Goal: Task Accomplishment & Management: Manage account settings

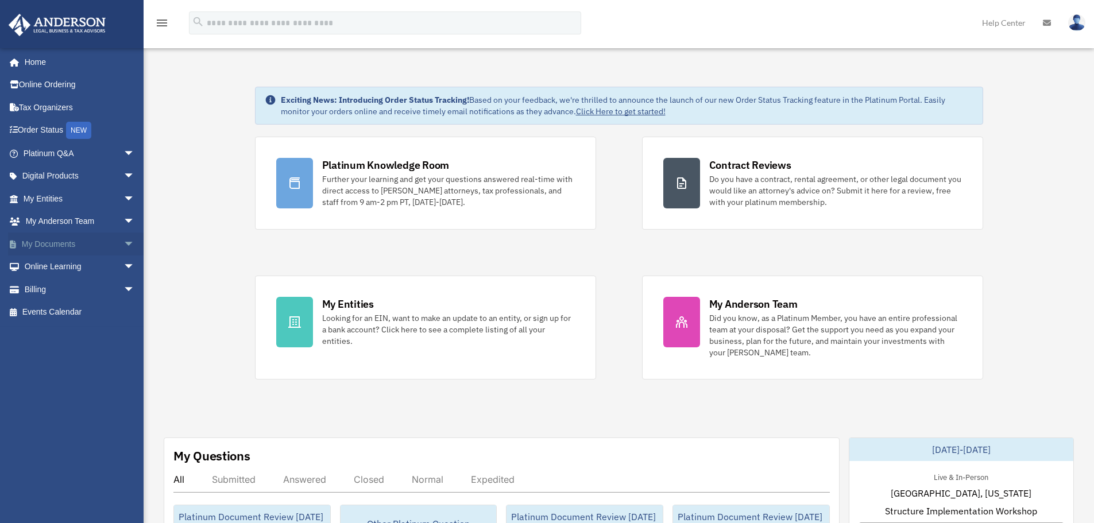
click at [57, 239] on link "My Documents arrow_drop_down" at bounding box center [80, 244] width 144 height 23
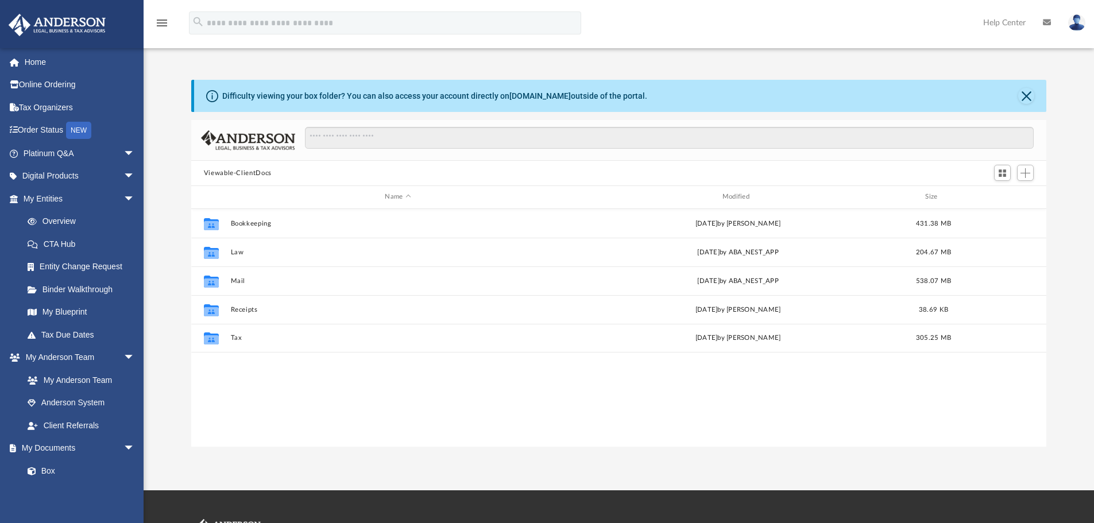
scroll to position [253, 846]
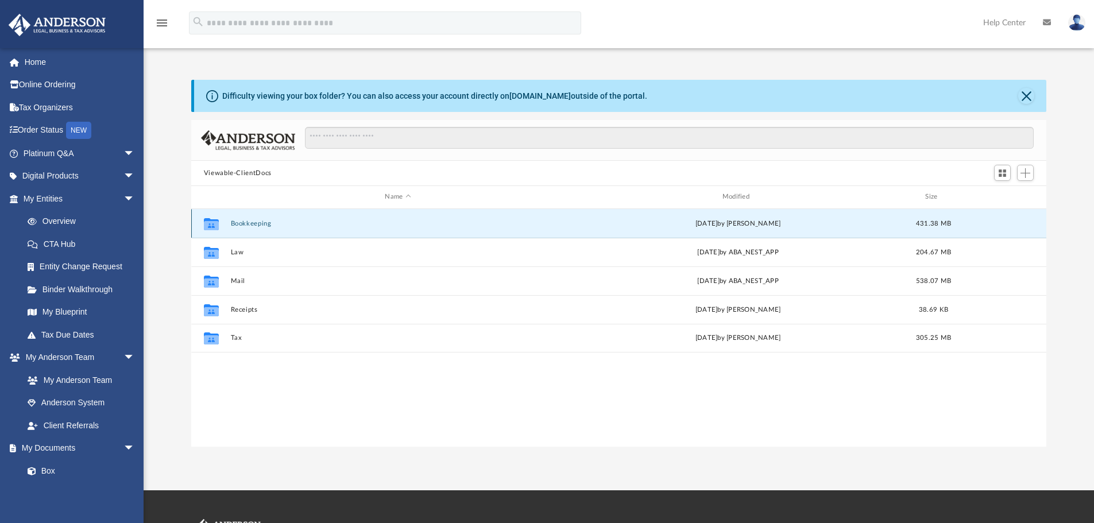
click at [250, 225] on button "Bookkeeping" at bounding box center [397, 223] width 335 height 7
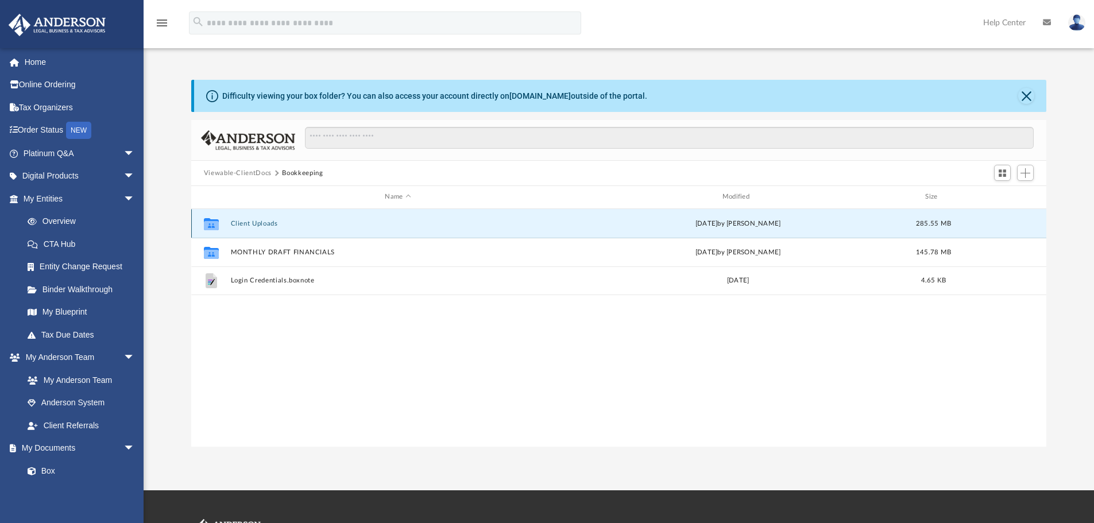
click at [256, 221] on button "Client Uploads" at bounding box center [397, 223] width 335 height 7
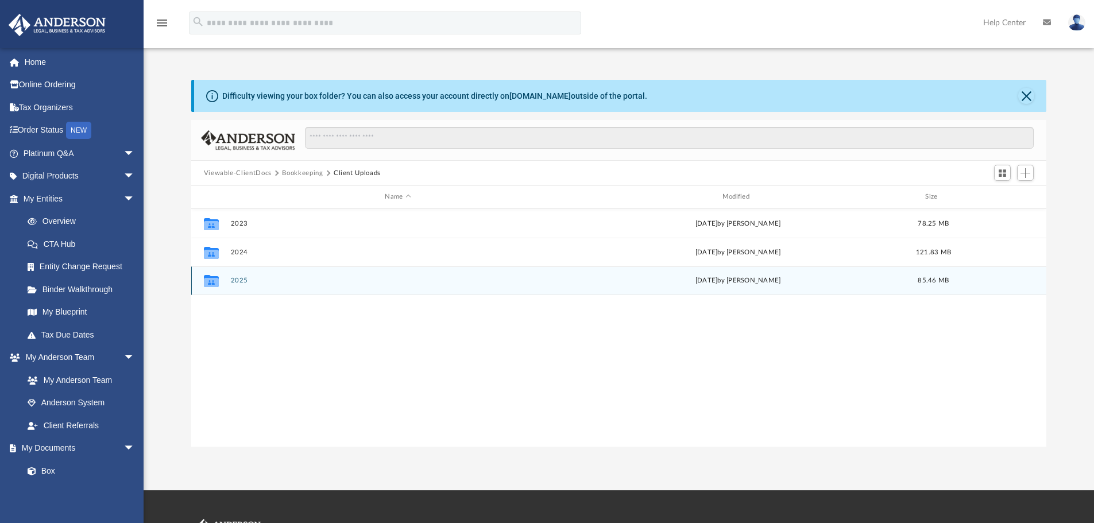
click at [241, 280] on button "2025" at bounding box center [397, 280] width 335 height 7
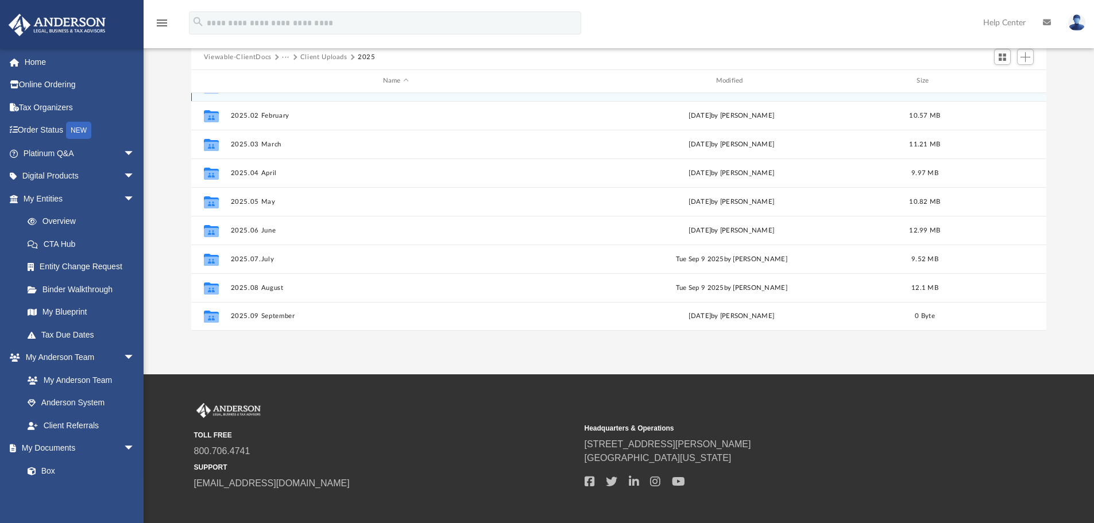
scroll to position [173, 0]
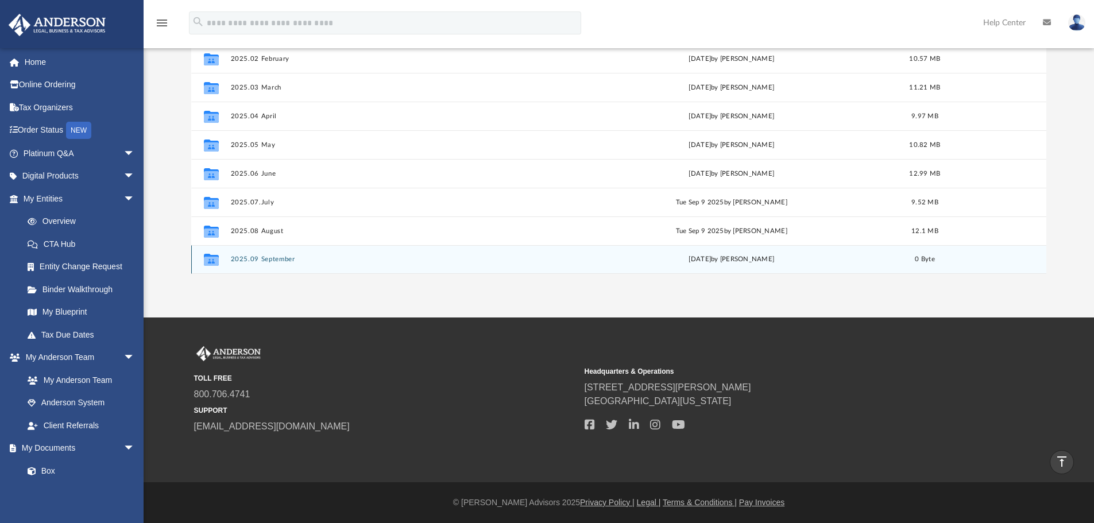
click at [266, 259] on button "2025.09 September" at bounding box center [395, 258] width 331 height 7
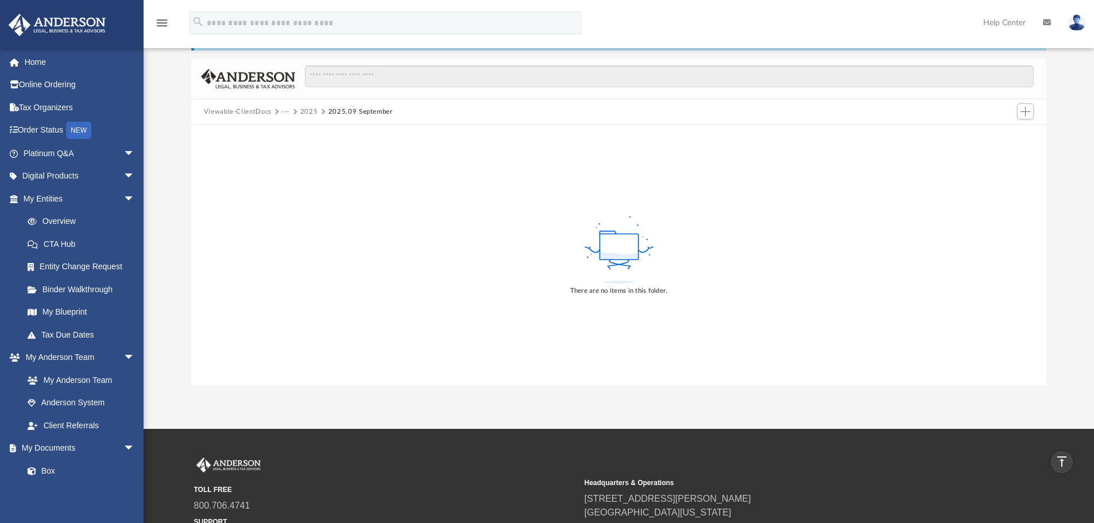
scroll to position [0, 0]
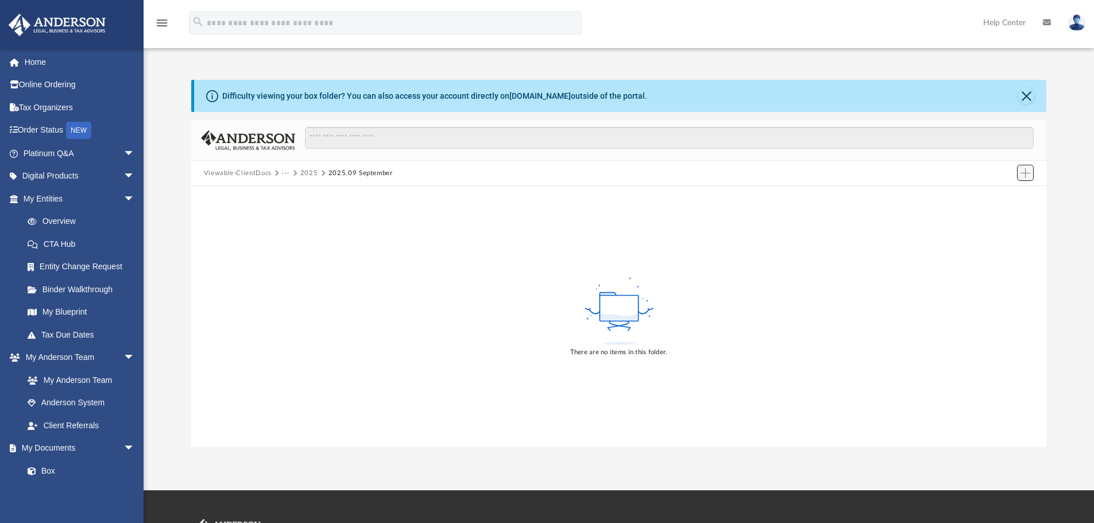
click at [1027, 173] on span "Add" at bounding box center [1025, 173] width 10 height 10
click at [1001, 215] on li "New Folder" at bounding box center [1008, 214] width 37 height 12
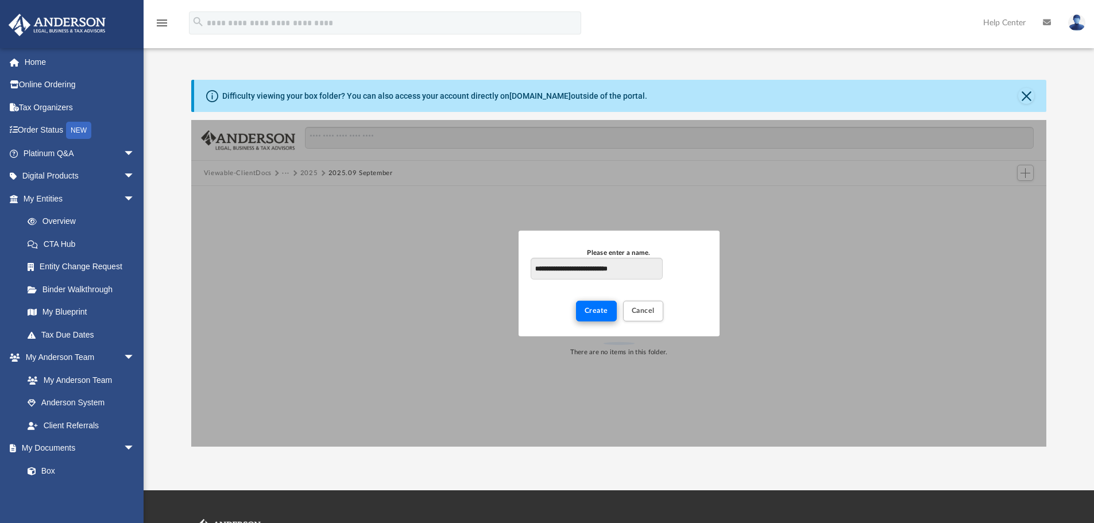
type input "**********"
drag, startPoint x: 599, startPoint y: 313, endPoint x: 632, endPoint y: 343, distance: 44.3
click at [599, 314] on span "Create" at bounding box center [596, 310] width 24 height 7
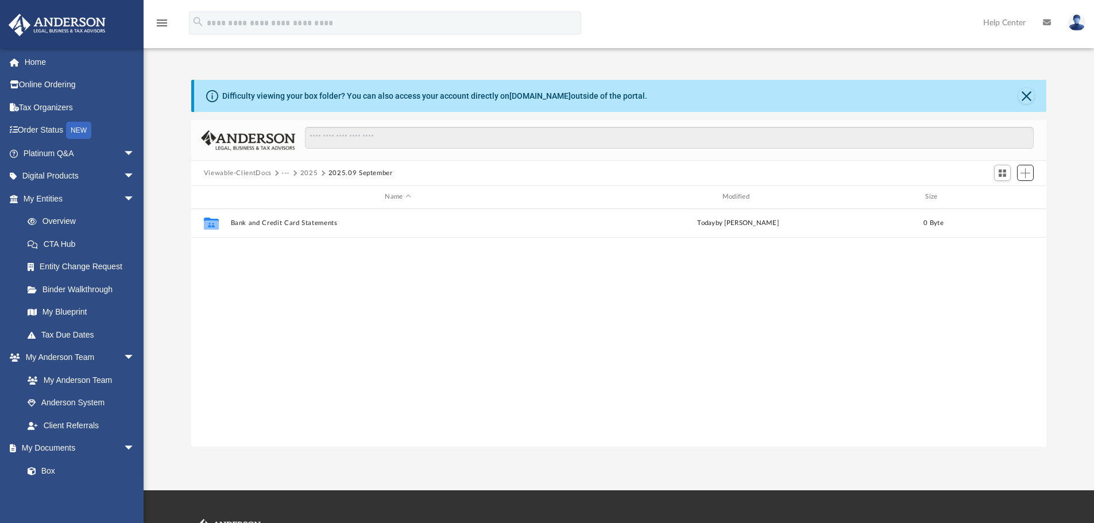
scroll to position [253, 846]
click at [1026, 175] on span "Add" at bounding box center [1025, 173] width 10 height 10
click at [1002, 214] on li "New Folder" at bounding box center [1008, 214] width 37 height 12
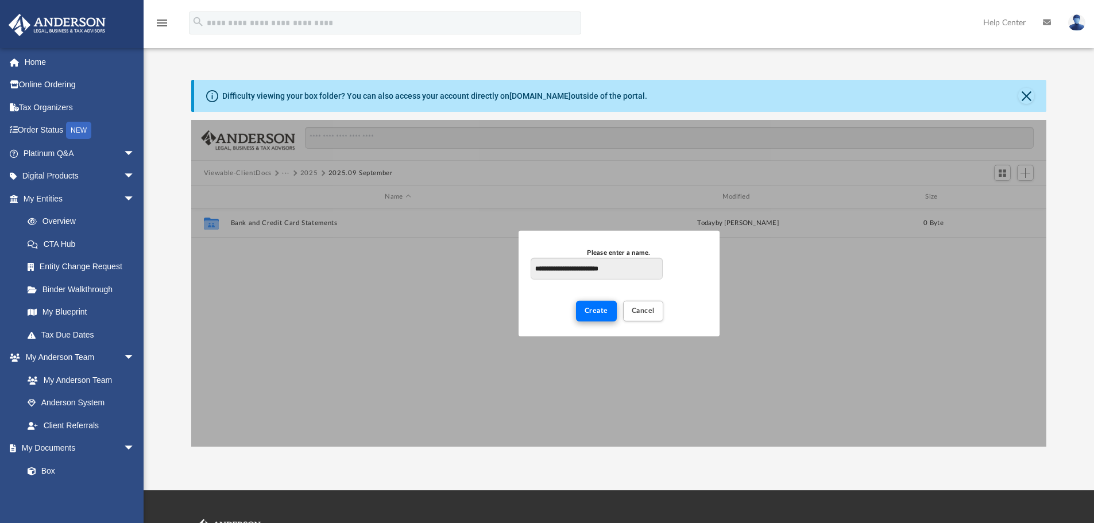
type input "**********"
click at [593, 312] on span "Create" at bounding box center [596, 310] width 24 height 7
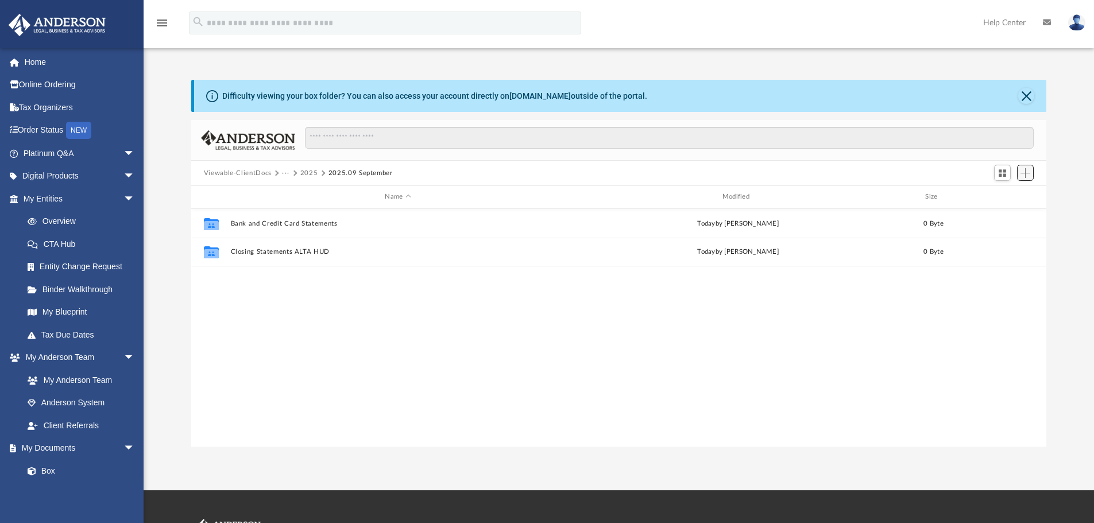
click at [1023, 169] on span "Add" at bounding box center [1025, 173] width 10 height 10
click at [1010, 218] on li "New Folder" at bounding box center [1008, 214] width 37 height 12
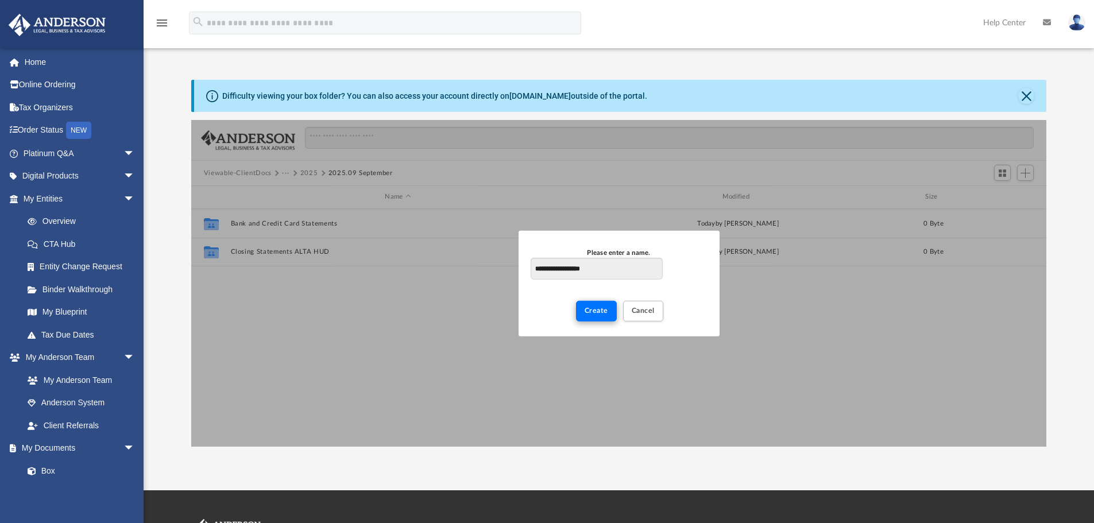
type input "**********"
click at [602, 316] on button "Create" at bounding box center [596, 311] width 41 height 20
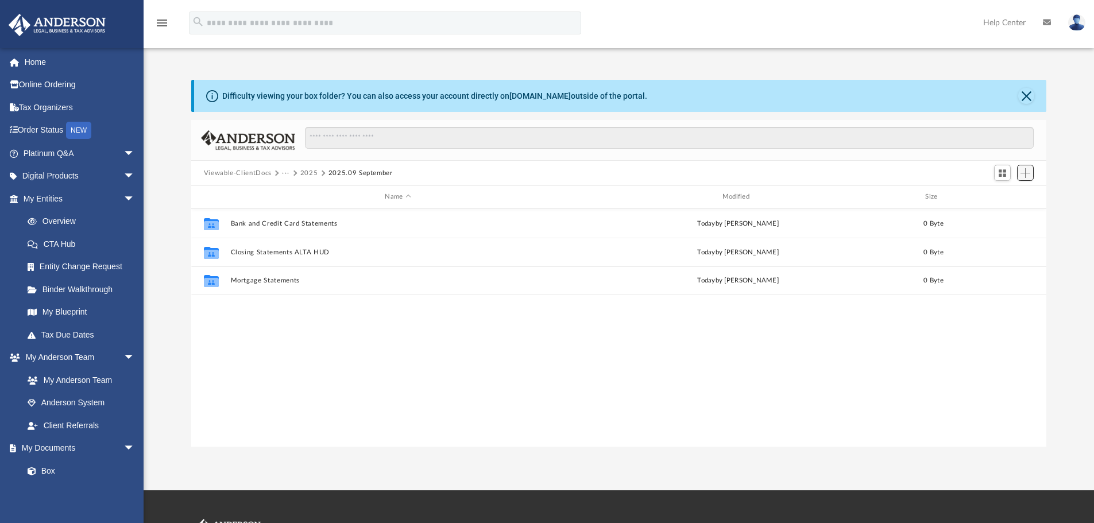
click at [1030, 171] on span "Add" at bounding box center [1025, 173] width 10 height 10
click at [1000, 214] on li "New Folder" at bounding box center [1008, 214] width 37 height 12
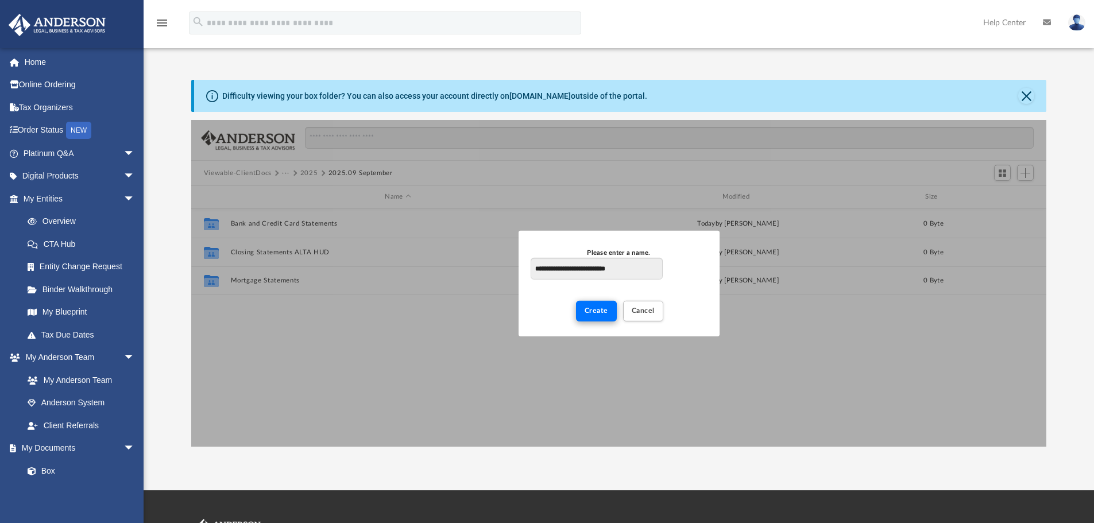
type input "**********"
click at [599, 309] on span "Create" at bounding box center [596, 310] width 24 height 7
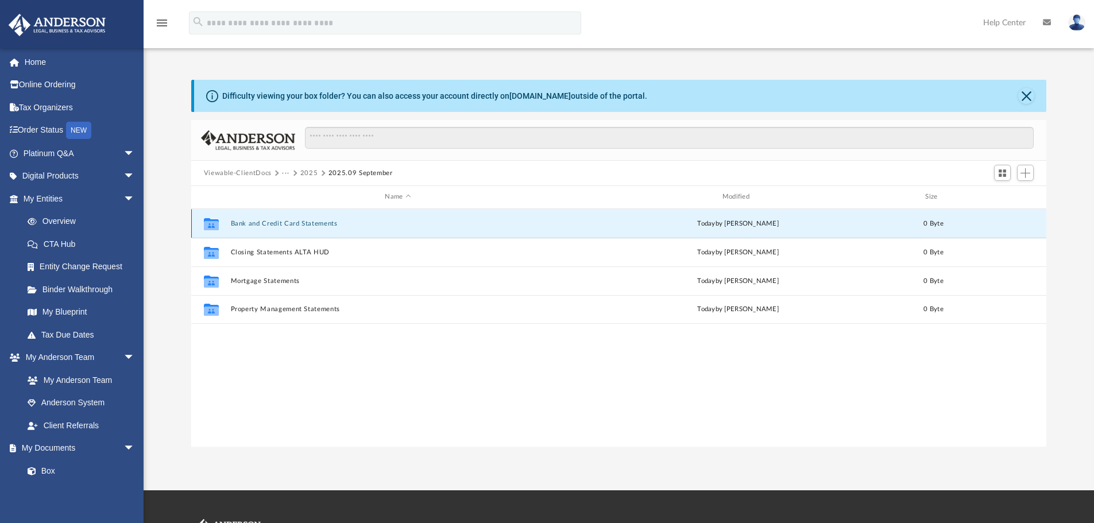
click at [314, 220] on button "Bank and Credit Card Statements" at bounding box center [397, 223] width 335 height 7
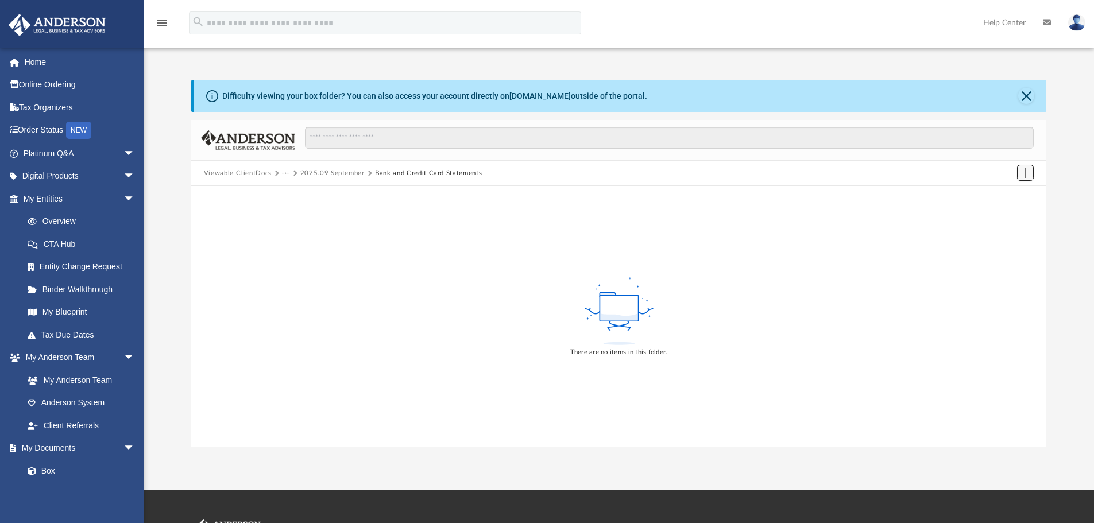
click at [1023, 168] on span "Add" at bounding box center [1025, 173] width 10 height 10
click at [998, 195] on li "Upload" at bounding box center [1008, 196] width 37 height 12
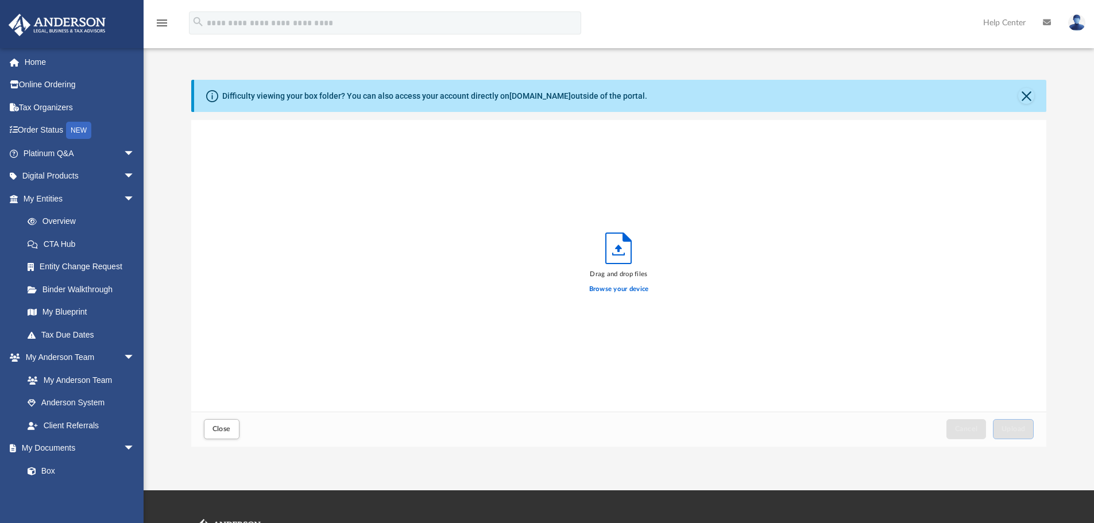
scroll to position [282, 846]
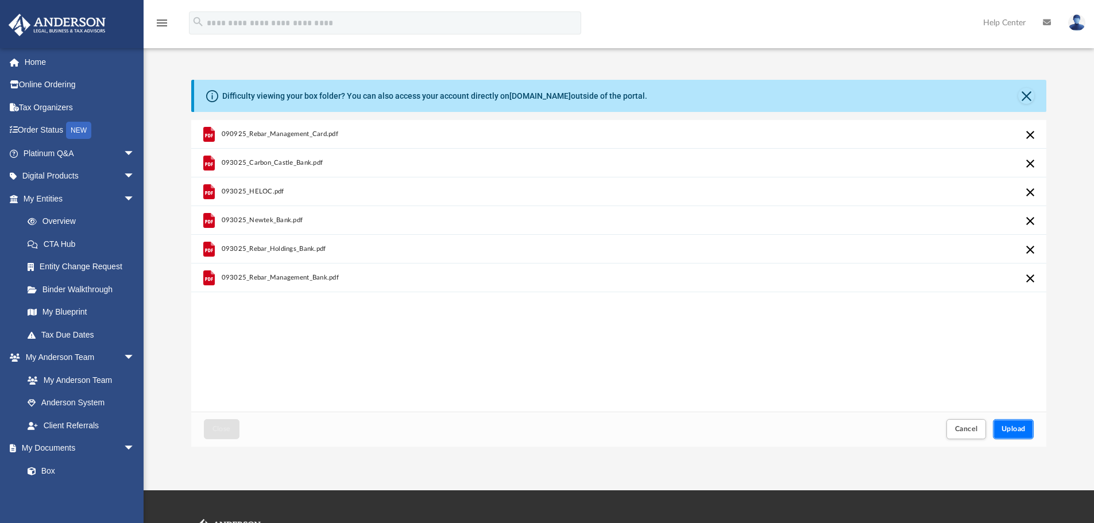
click at [1011, 432] on span "Upload" at bounding box center [1013, 428] width 24 height 7
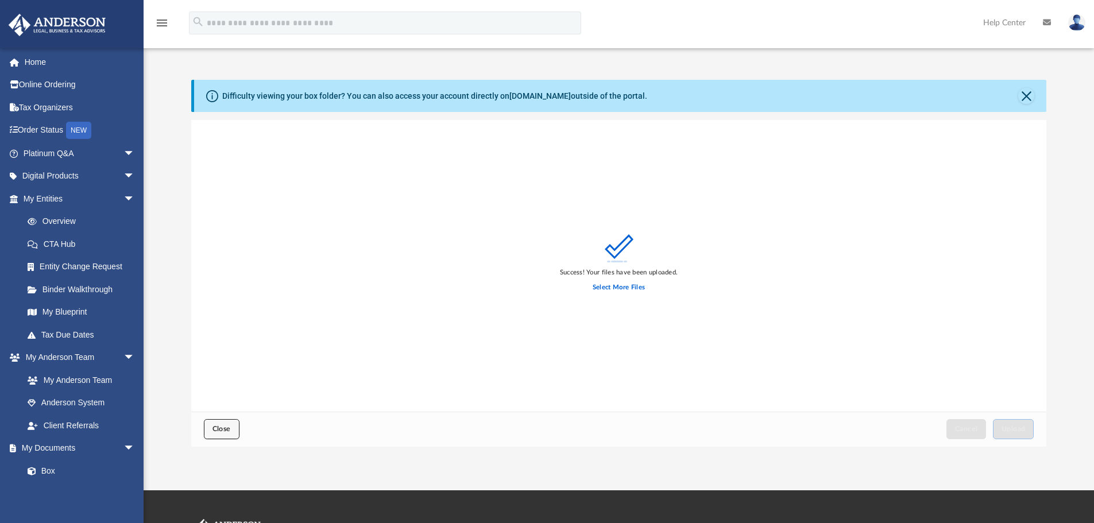
click at [213, 427] on span "Close" at bounding box center [221, 428] width 18 height 7
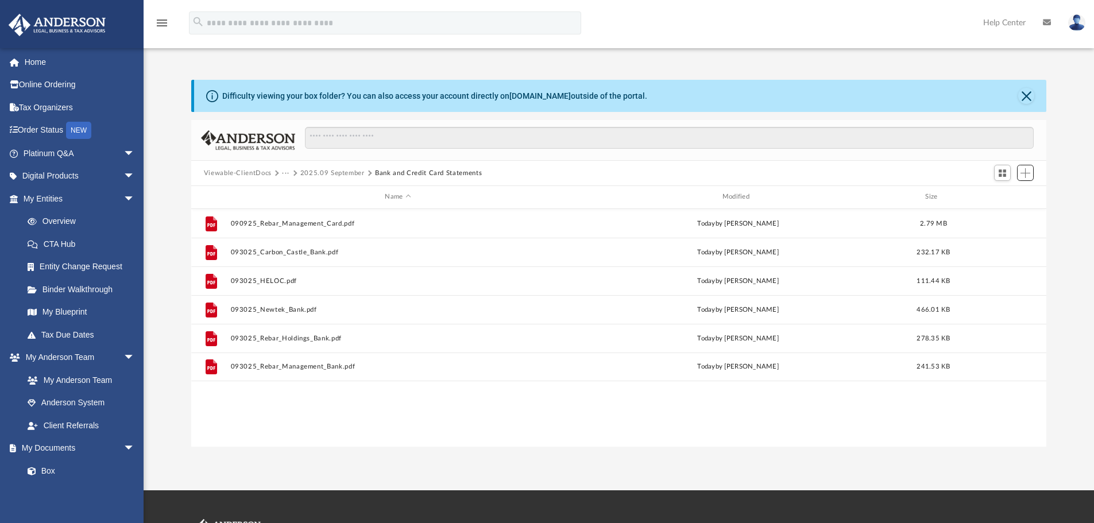
scroll to position [253, 846]
click at [335, 173] on button "2025.09 September" at bounding box center [332, 173] width 64 height 10
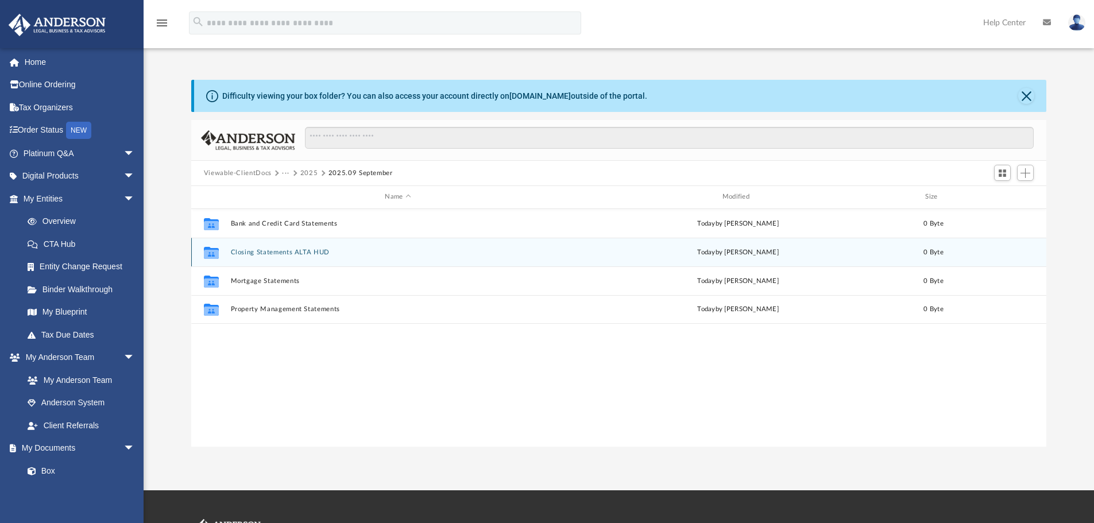
click at [295, 253] on button "Closing Statements ALTA HUD" at bounding box center [397, 252] width 335 height 7
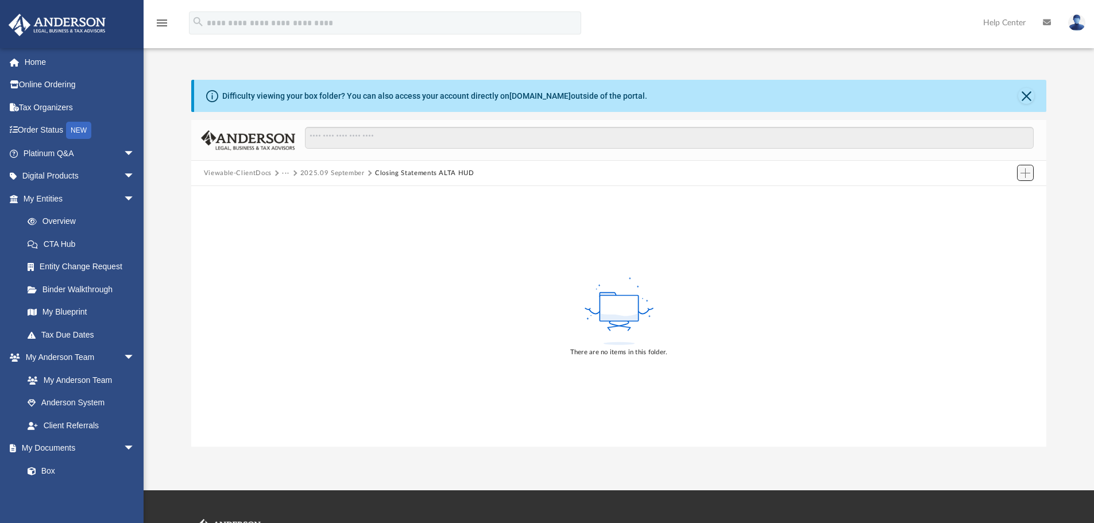
click at [1021, 172] on span "Add" at bounding box center [1025, 173] width 10 height 10
click at [995, 195] on li "Upload" at bounding box center [1008, 196] width 37 height 12
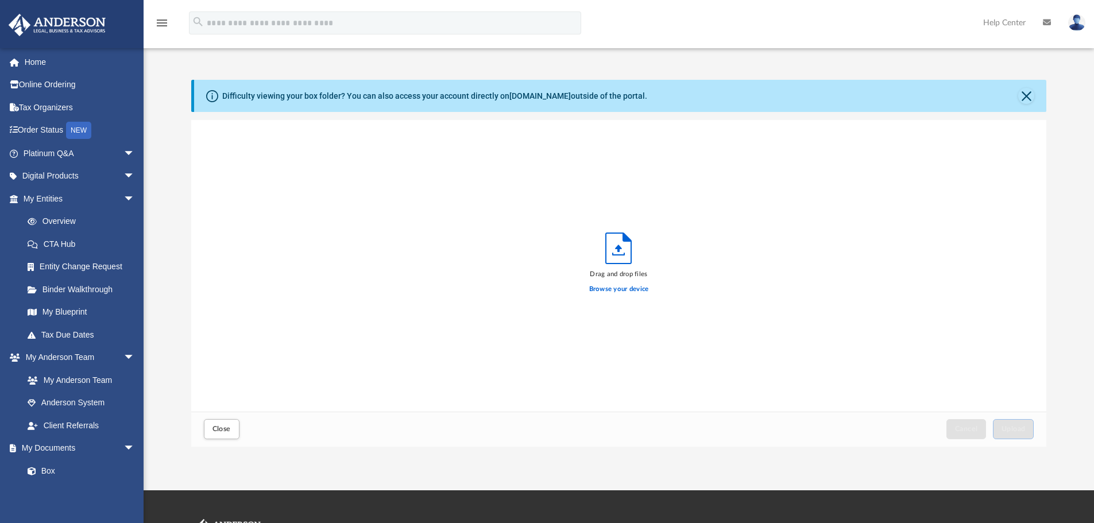
scroll to position [282, 846]
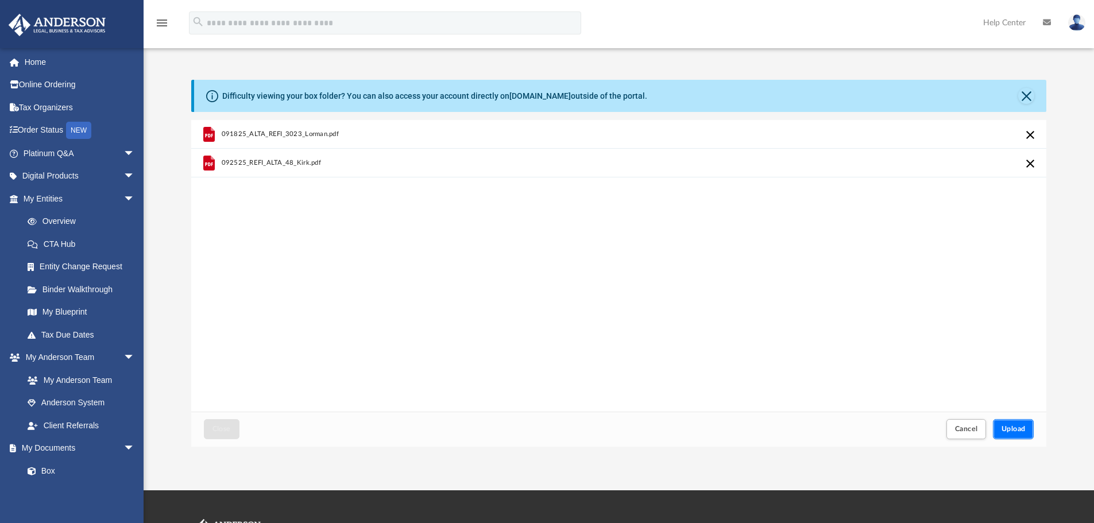
click at [1019, 428] on span "Upload" at bounding box center [1013, 428] width 24 height 7
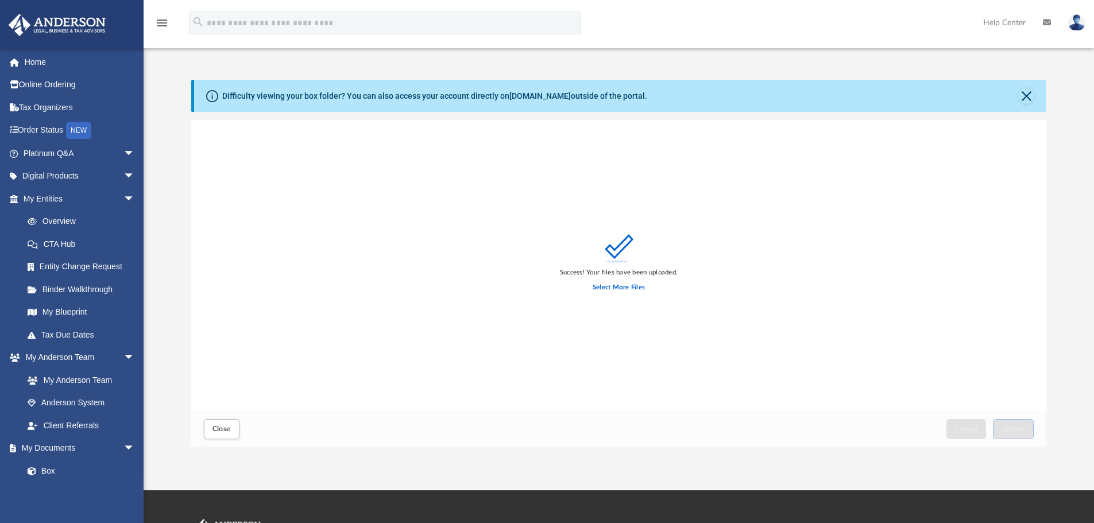
click at [195, 428] on div "Close Cancel Upload" at bounding box center [618, 429] width 855 height 35
click at [210, 431] on button "Close" at bounding box center [222, 429] width 36 height 20
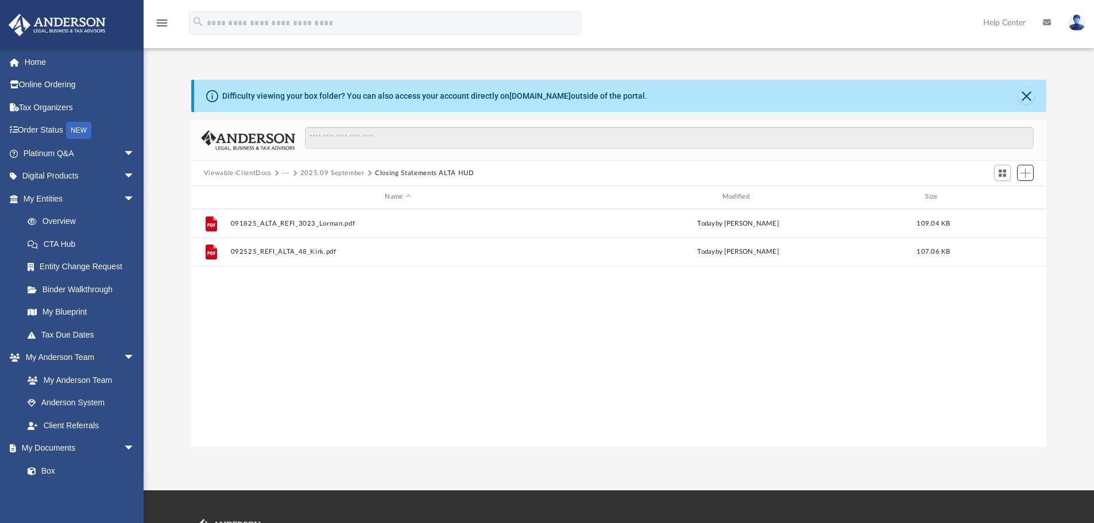
scroll to position [253, 846]
click at [1027, 171] on span "Add" at bounding box center [1025, 173] width 10 height 10
click at [1001, 195] on li "Upload" at bounding box center [1008, 196] width 37 height 12
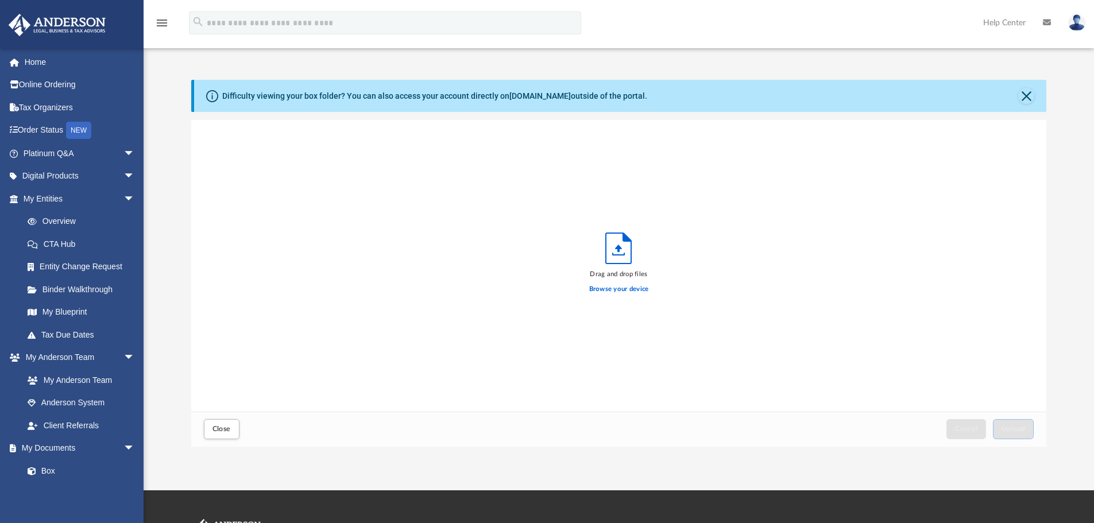
scroll to position [282, 846]
click at [1013, 429] on span "Upload" at bounding box center [1013, 428] width 24 height 7
click at [223, 427] on span "Close" at bounding box center [221, 428] width 18 height 7
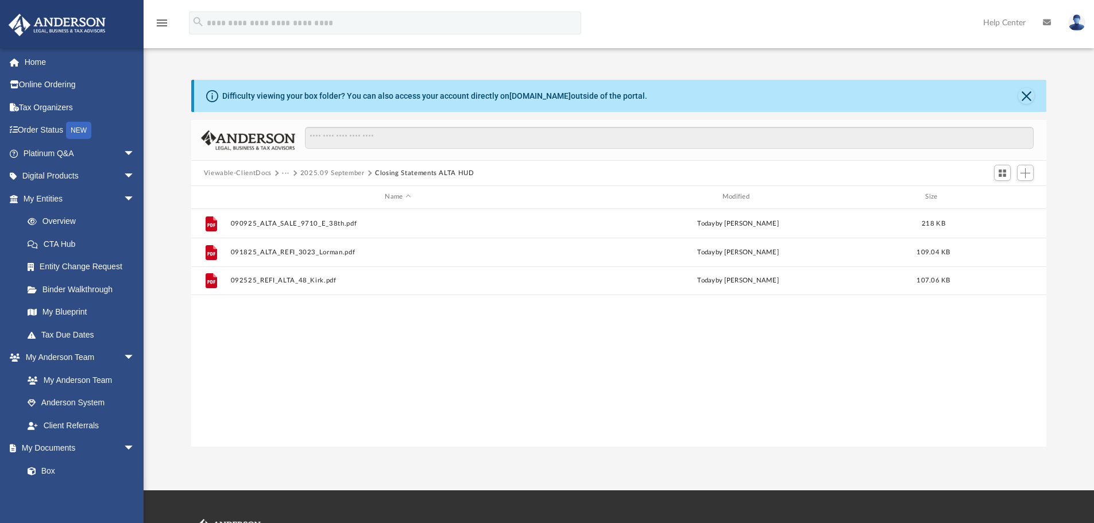
click at [327, 171] on button "2025.09 September" at bounding box center [332, 173] width 64 height 10
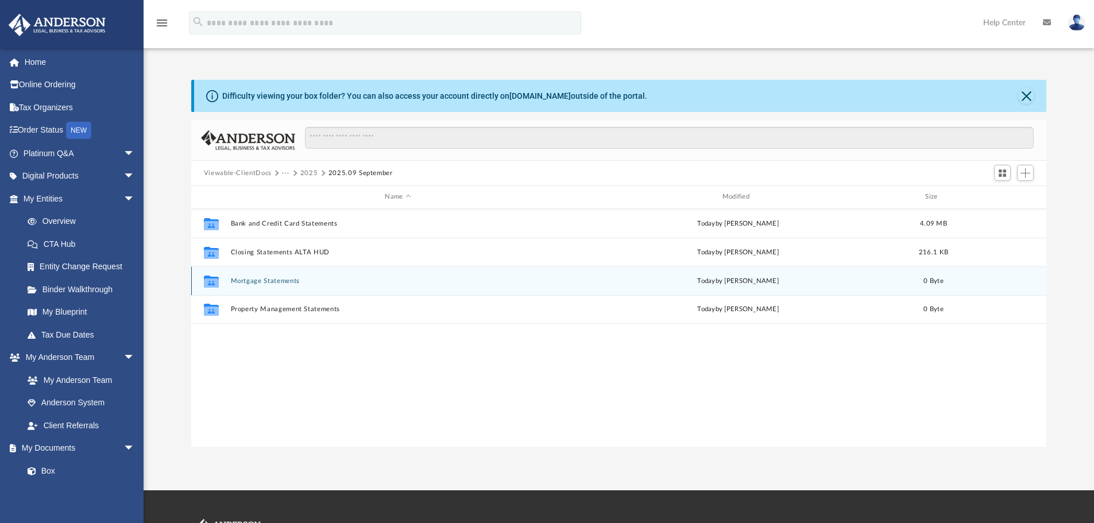
click at [257, 277] on button "Mortgage Statements" at bounding box center [397, 280] width 335 height 7
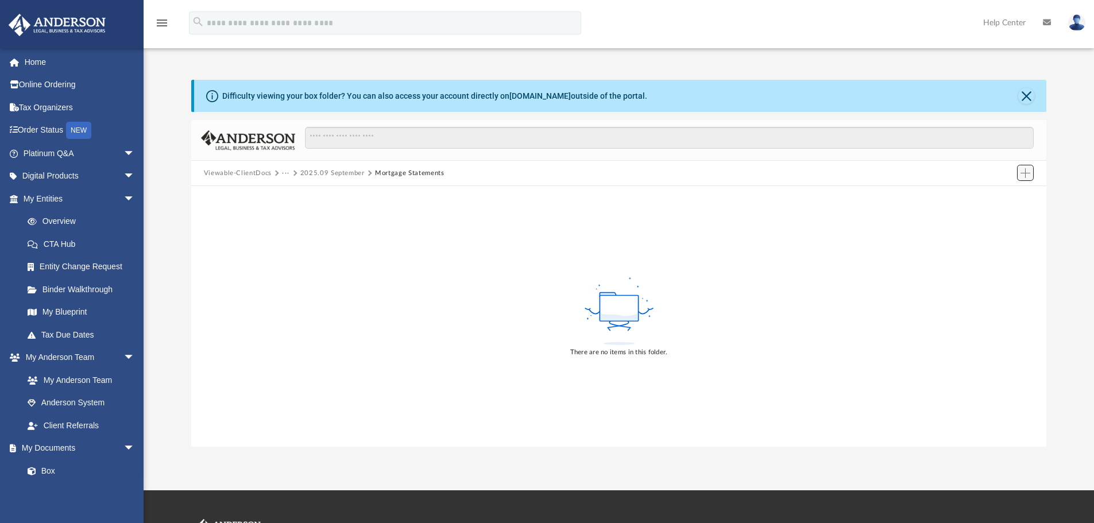
click at [1023, 171] on span "Add" at bounding box center [1025, 173] width 10 height 10
click at [998, 193] on li "Upload" at bounding box center [1008, 196] width 37 height 12
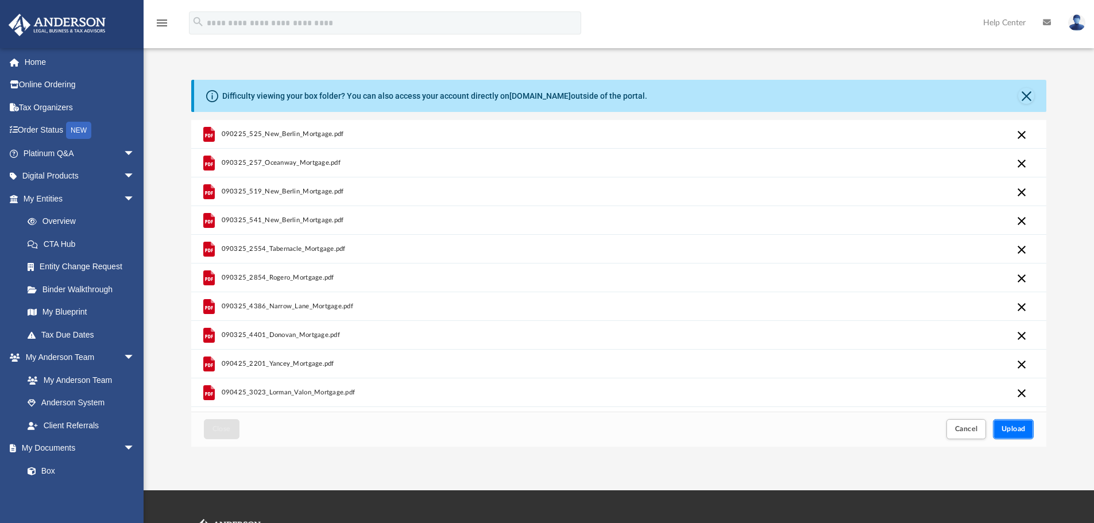
click at [1024, 428] on button "Upload" at bounding box center [1013, 429] width 41 height 20
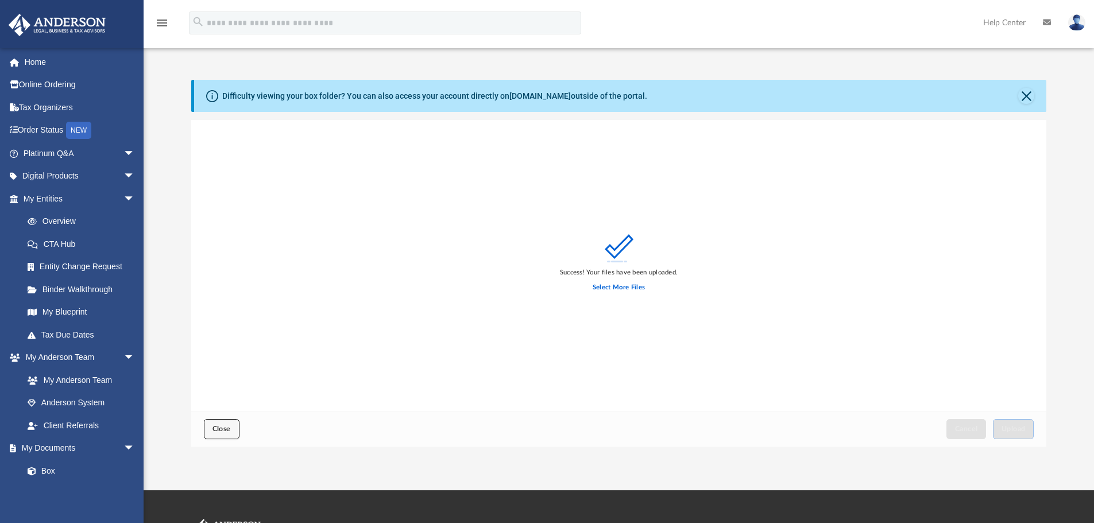
click at [227, 430] on span "Close" at bounding box center [221, 428] width 18 height 7
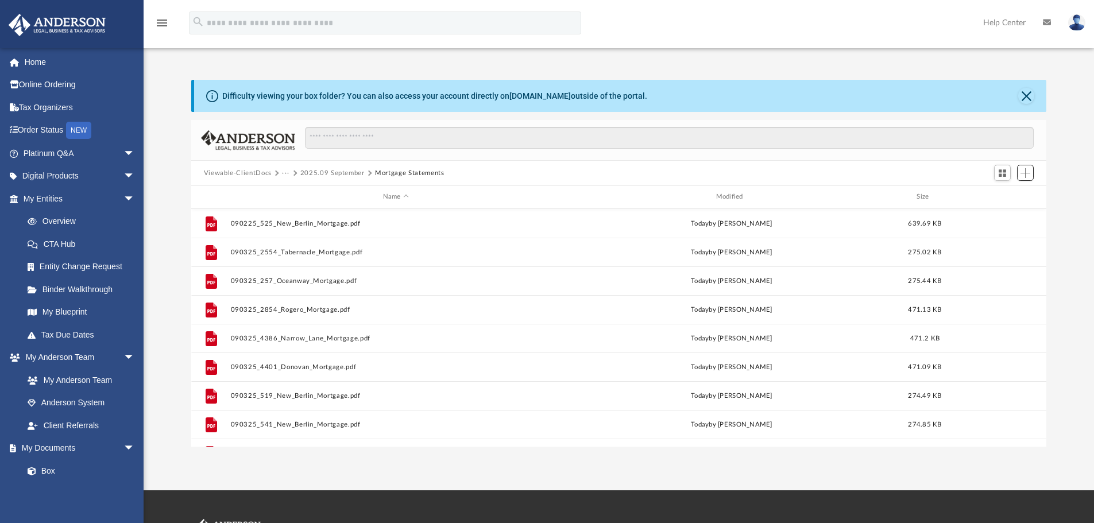
scroll to position [253, 846]
click at [340, 172] on button "2025.09 September" at bounding box center [332, 173] width 64 height 10
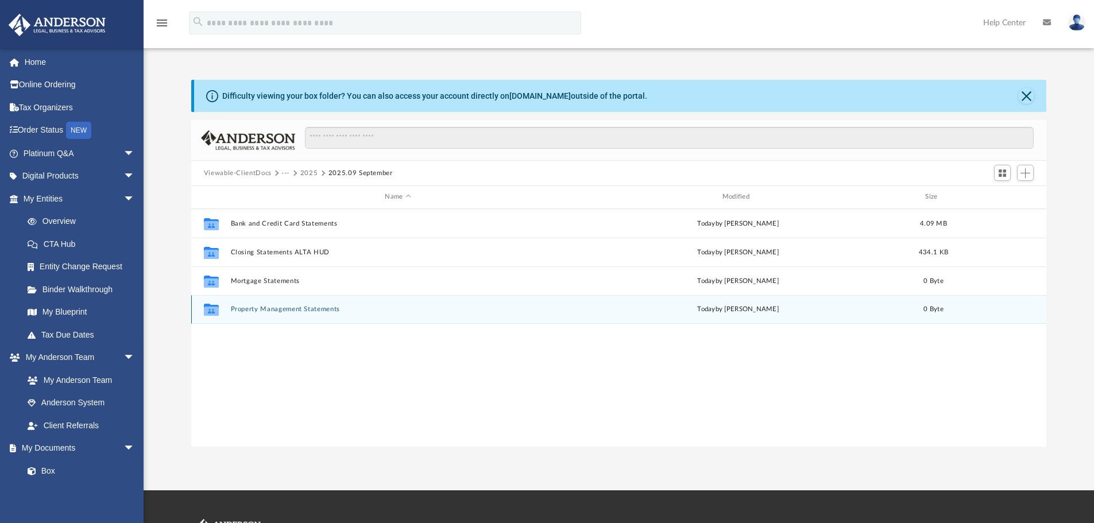
click at [262, 309] on button "Property Management Statements" at bounding box center [397, 308] width 335 height 7
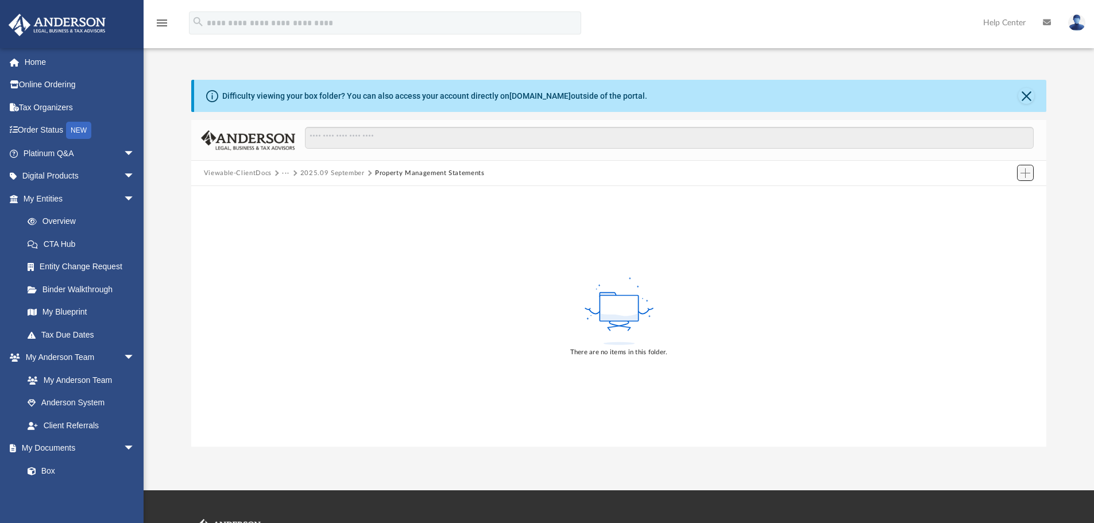
click at [1024, 169] on span "Add" at bounding box center [1025, 173] width 10 height 10
click at [993, 197] on li "Upload" at bounding box center [1008, 196] width 37 height 12
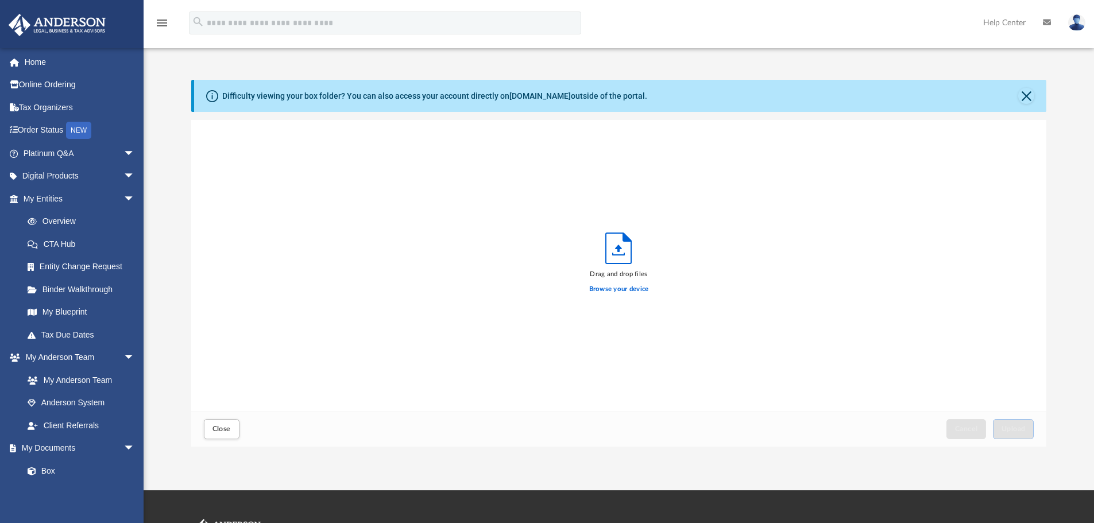
scroll to position [282, 846]
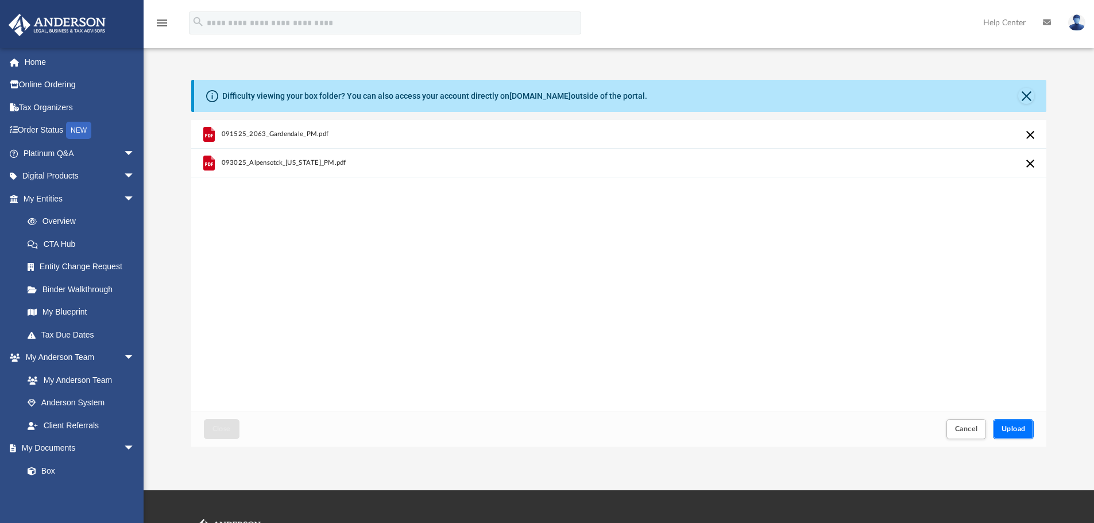
click at [1015, 423] on button "Upload" at bounding box center [1013, 429] width 41 height 20
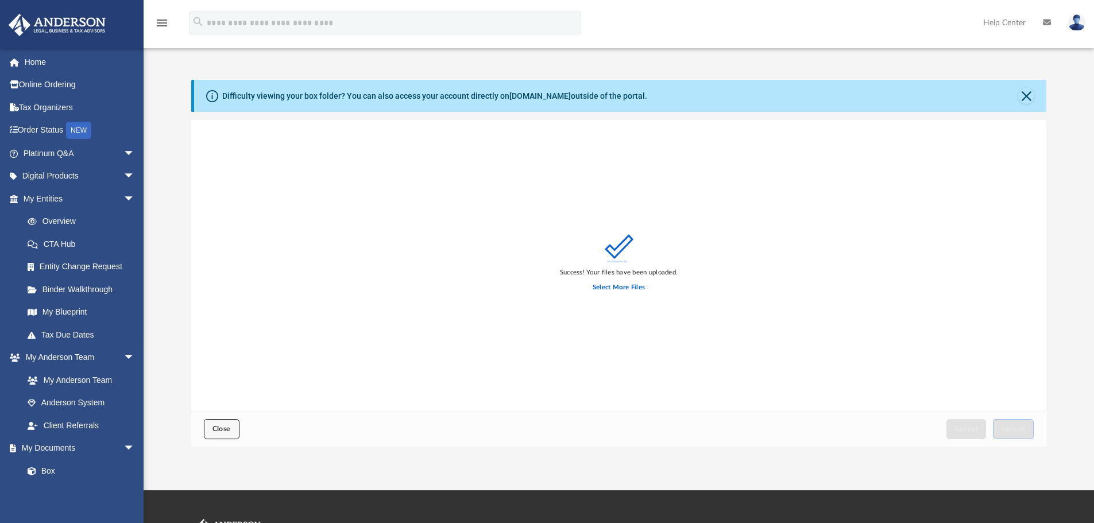
click at [218, 427] on span "Close" at bounding box center [221, 428] width 18 height 7
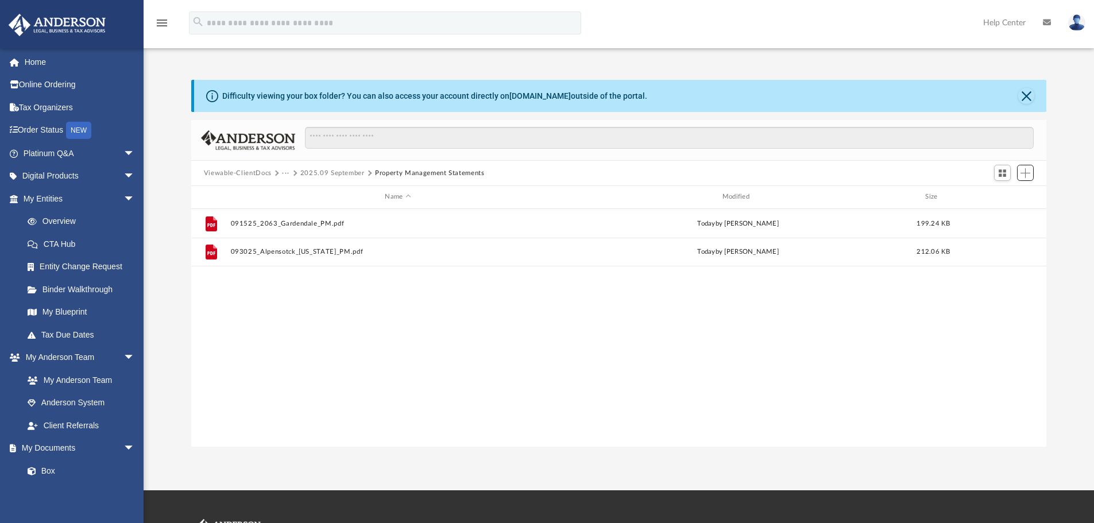
scroll to position [253, 846]
click at [330, 168] on button "2025.09 September" at bounding box center [332, 173] width 64 height 10
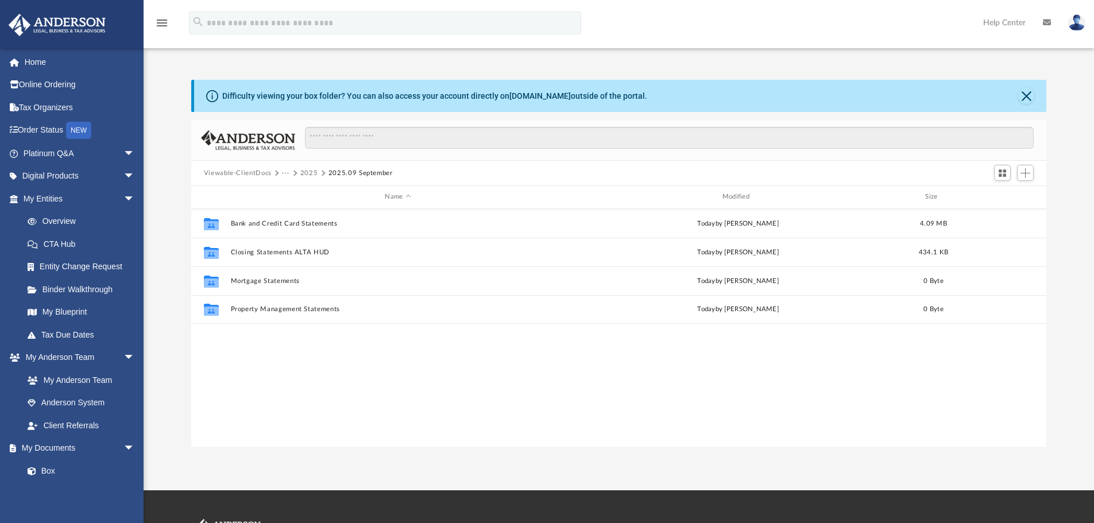
click at [306, 172] on button "2025" at bounding box center [309, 173] width 18 height 10
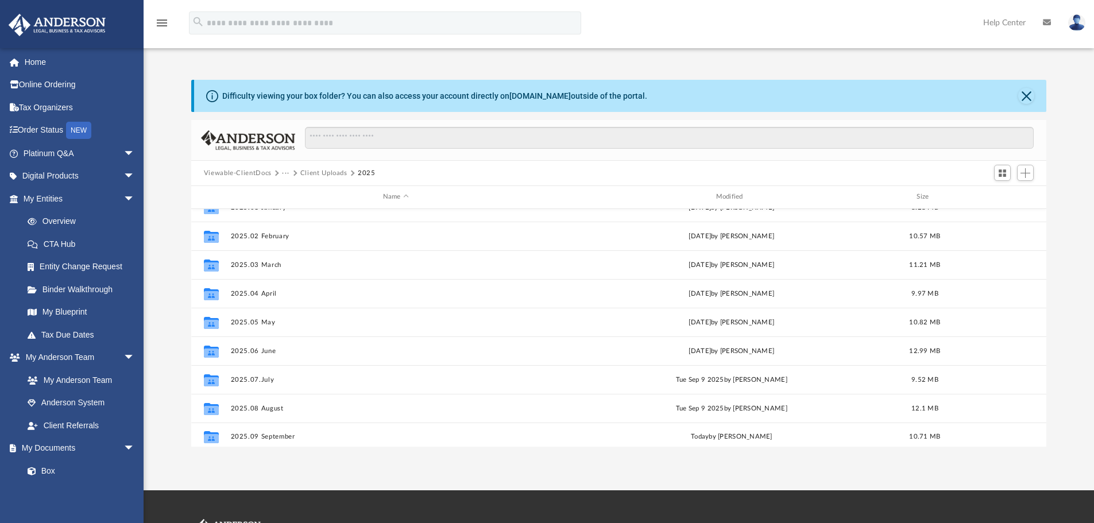
scroll to position [21, 0]
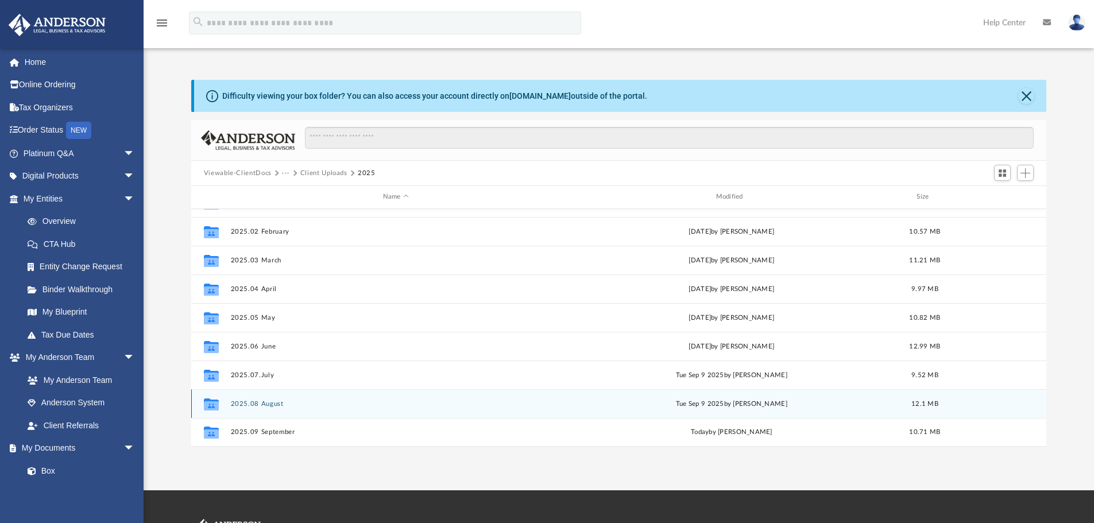
click at [272, 397] on div "Collaborated Folder 2025.08 August Tue Sep 9 2025 by Thomas Brown 12.1 MB" at bounding box center [618, 403] width 855 height 29
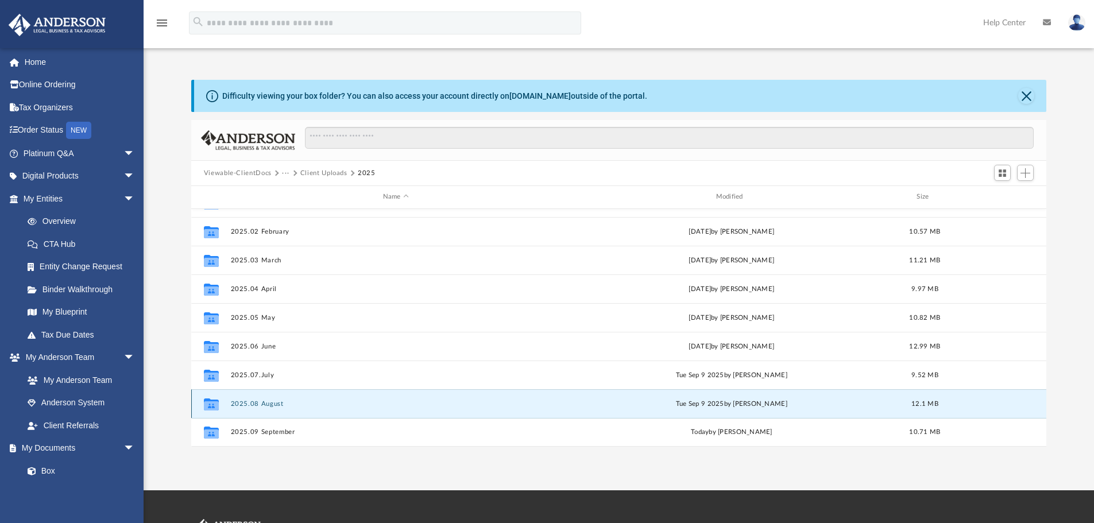
click at [268, 407] on button "2025.08 August" at bounding box center [395, 403] width 331 height 7
click at [268, 406] on button "2025.08 August" at bounding box center [395, 403] width 331 height 7
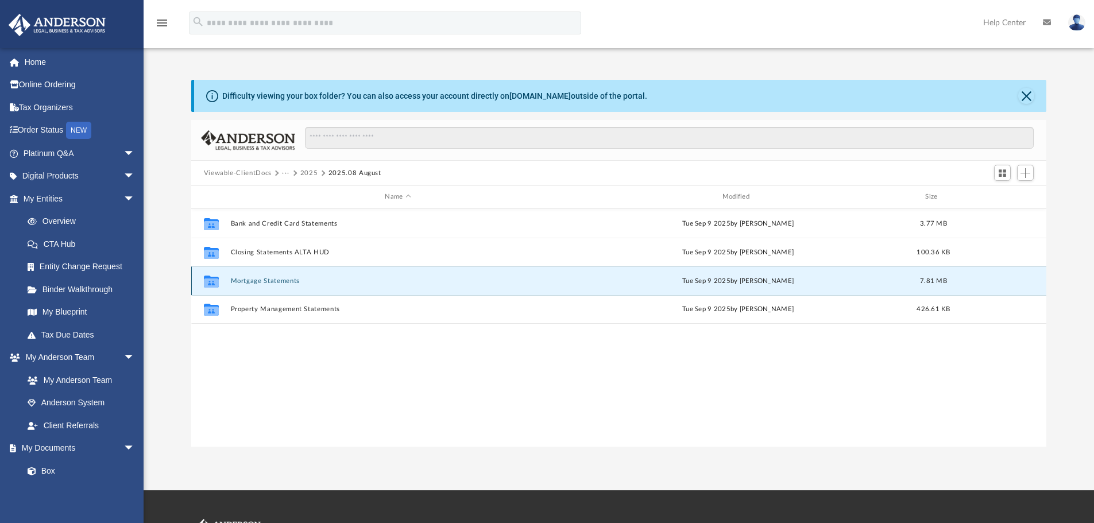
click at [273, 280] on button "Mortgage Statements" at bounding box center [397, 280] width 335 height 7
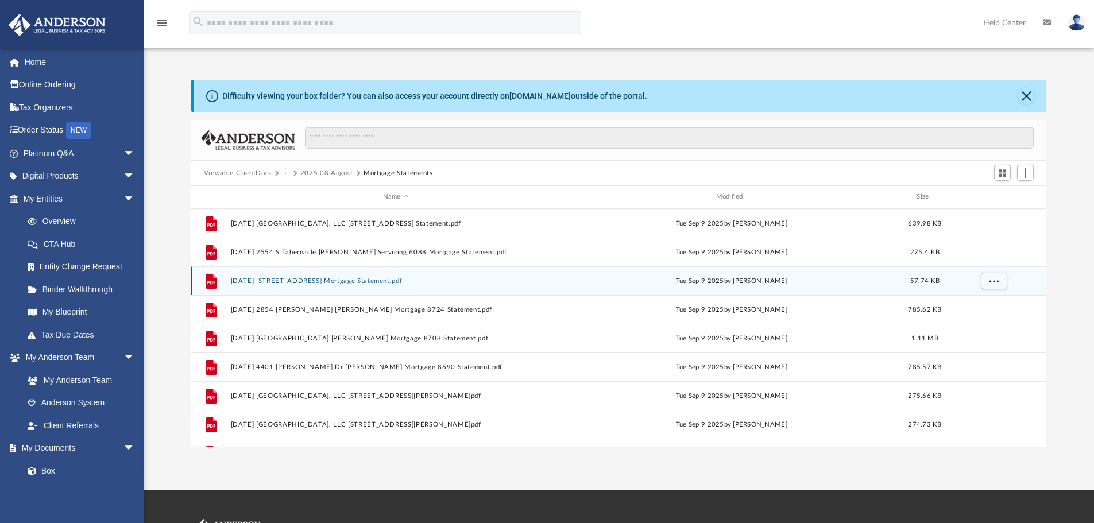
click at [277, 274] on div "File 2025.08.04 270 Mulberry Street Shellpoint 2626 Mortgage Statement.pdf Tue …" at bounding box center [618, 280] width 855 height 29
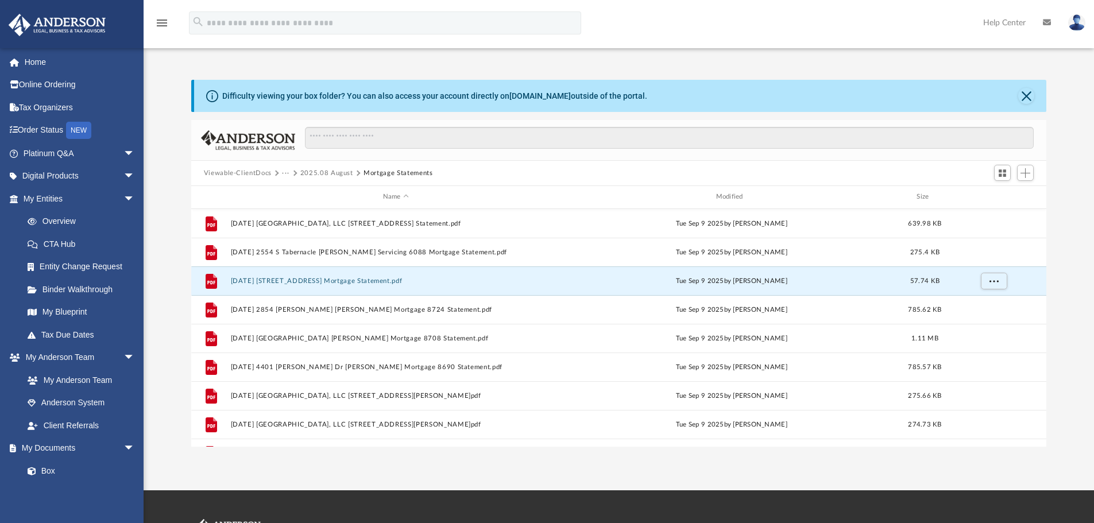
click at [926, 57] on div "Difficulty viewing your box folder? You can also access your account directly o…" at bounding box center [619, 251] width 950 height 391
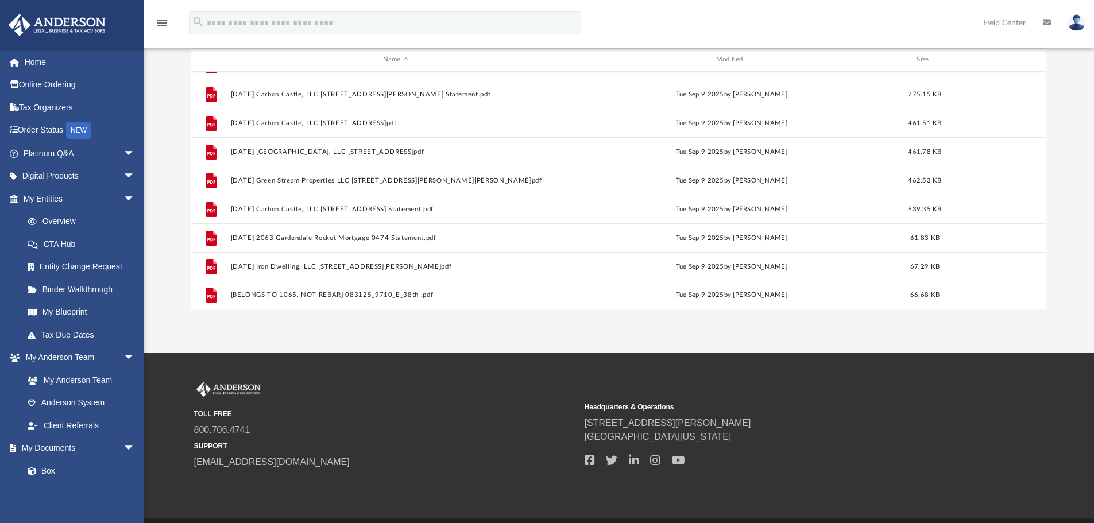
scroll to position [173, 0]
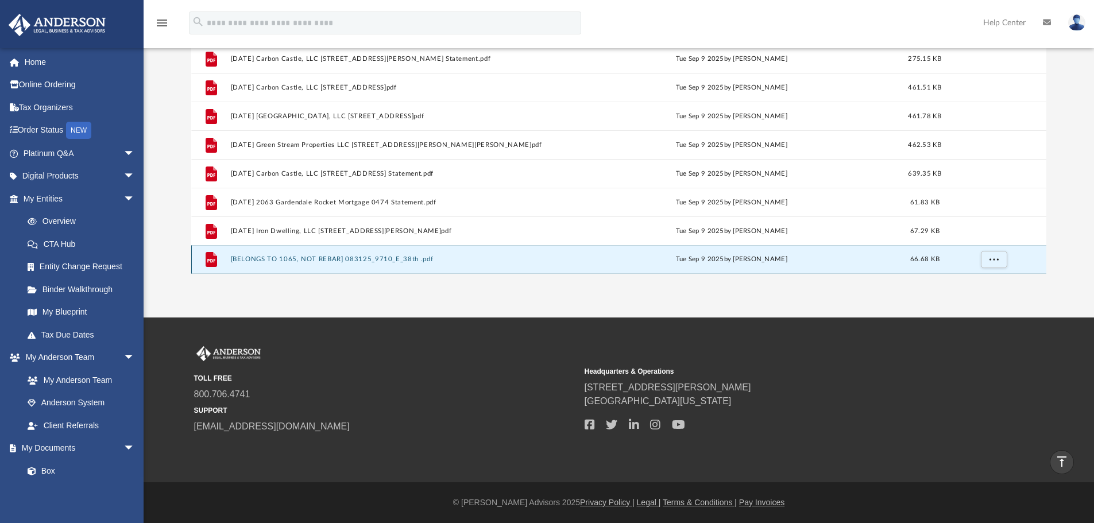
click at [356, 260] on button "[BELONGS TO 1065, NOT REBAR] 083125_9710_E_38th .pdf" at bounding box center [395, 258] width 331 height 7
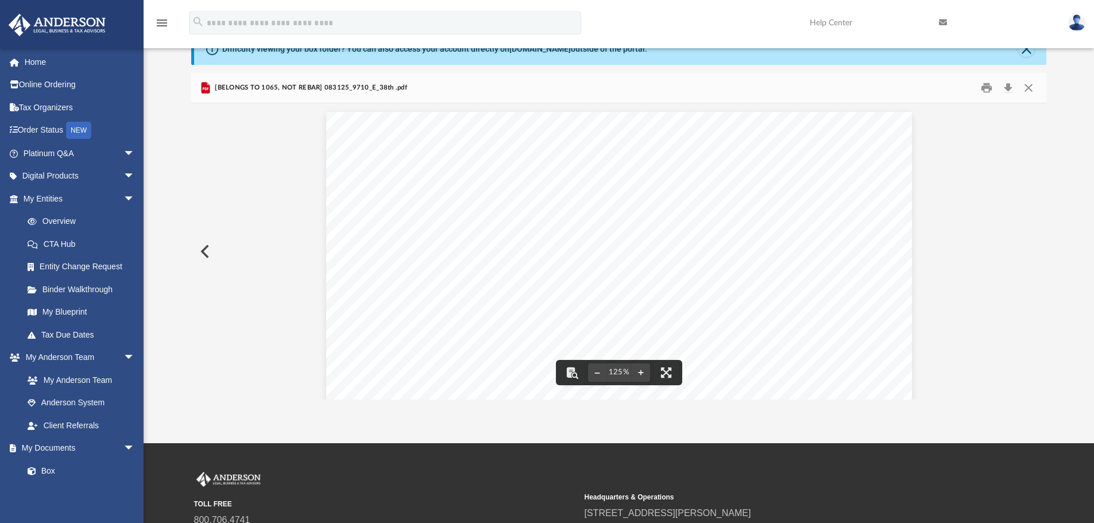
scroll to position [0, 0]
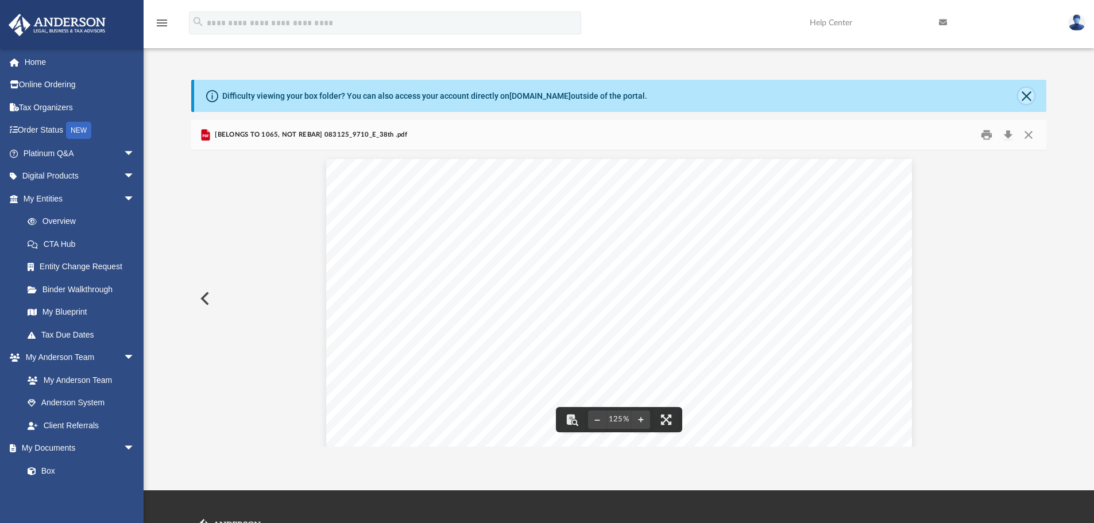
click at [1027, 92] on button "Close" at bounding box center [1026, 96] width 16 height 16
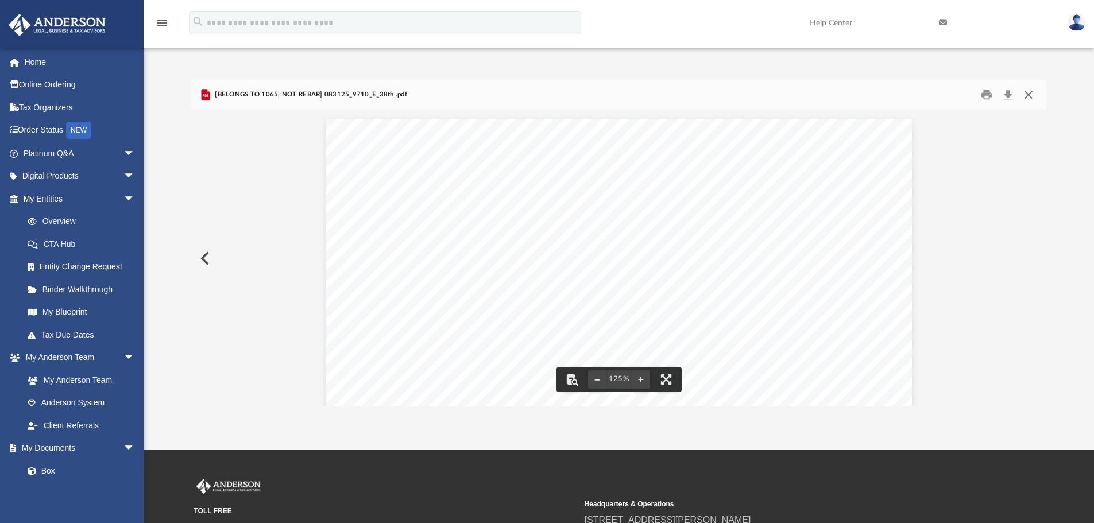
click at [1031, 98] on button "Close" at bounding box center [1028, 95] width 21 height 18
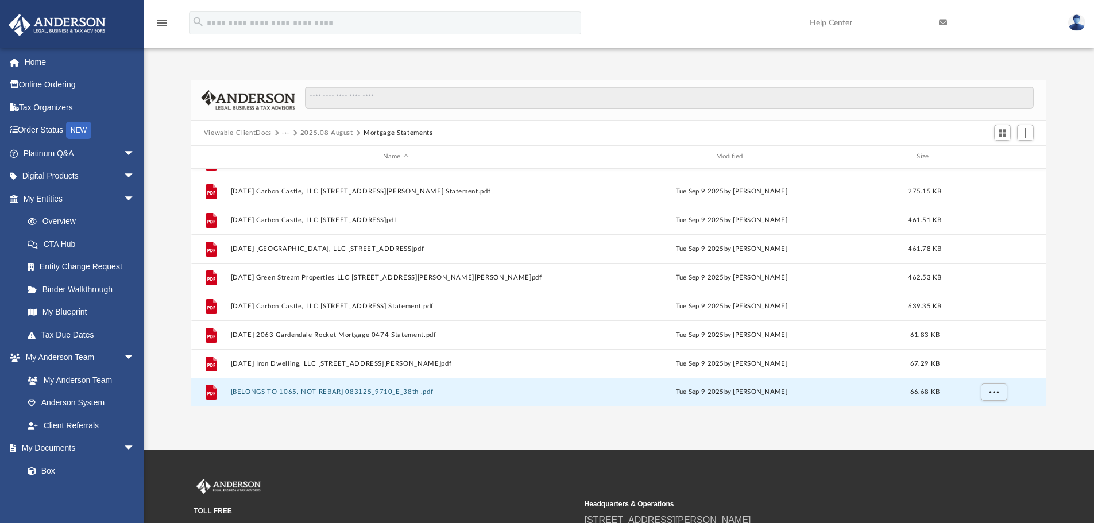
click at [330, 134] on button "2025.08 August" at bounding box center [326, 133] width 53 height 10
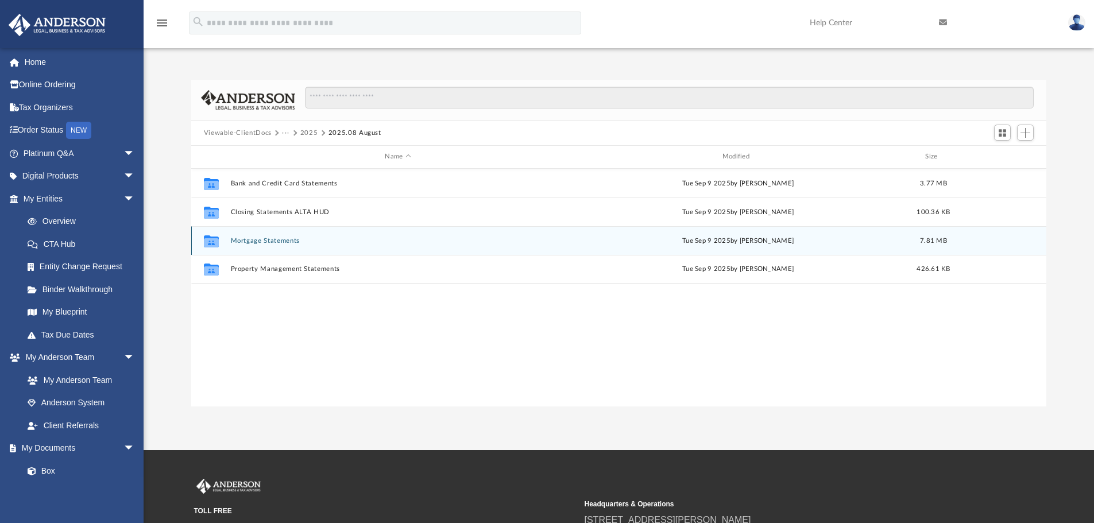
click at [279, 239] on button "Mortgage Statements" at bounding box center [397, 240] width 335 height 7
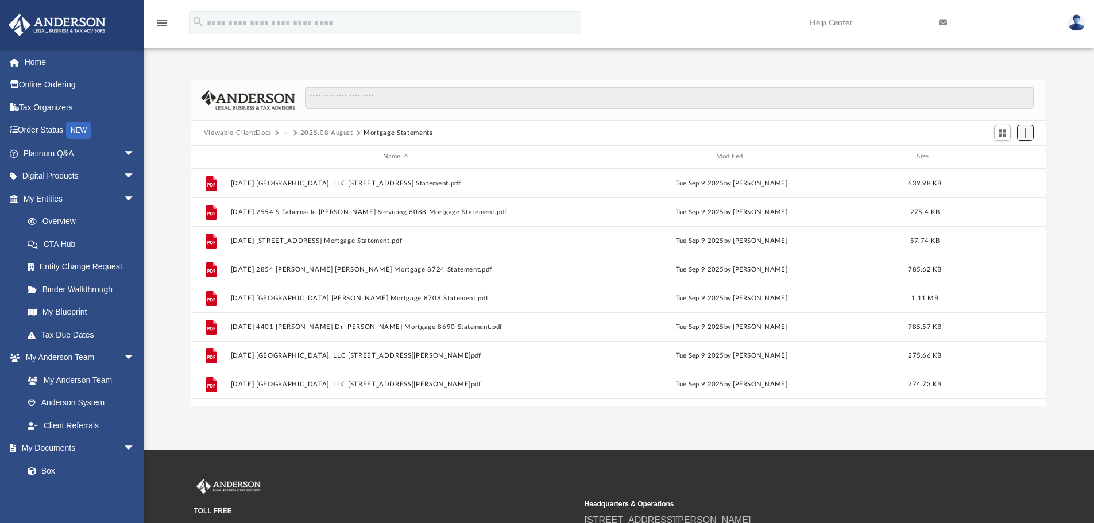
click at [1025, 134] on span "Add" at bounding box center [1025, 133] width 10 height 10
click at [1008, 154] on li "Upload" at bounding box center [1008, 156] width 37 height 12
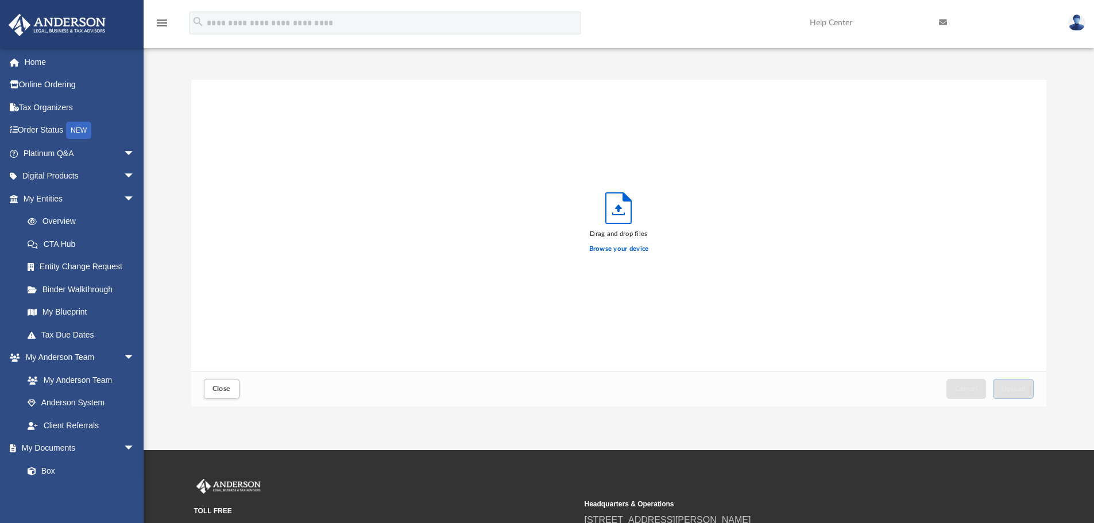
scroll to position [282, 846]
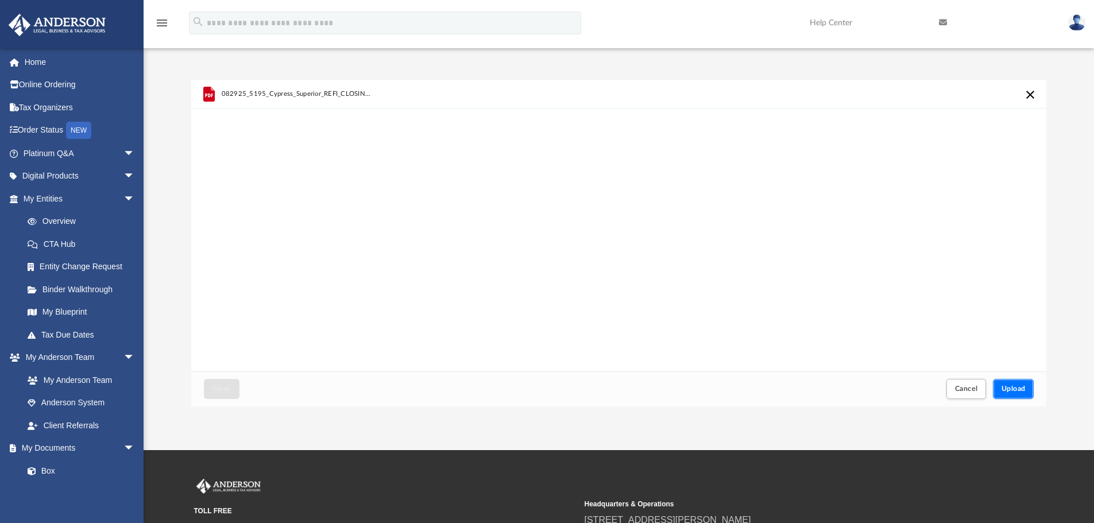
click at [1020, 390] on span "Upload" at bounding box center [1013, 388] width 24 height 7
click at [231, 385] on button "Close" at bounding box center [222, 389] width 36 height 20
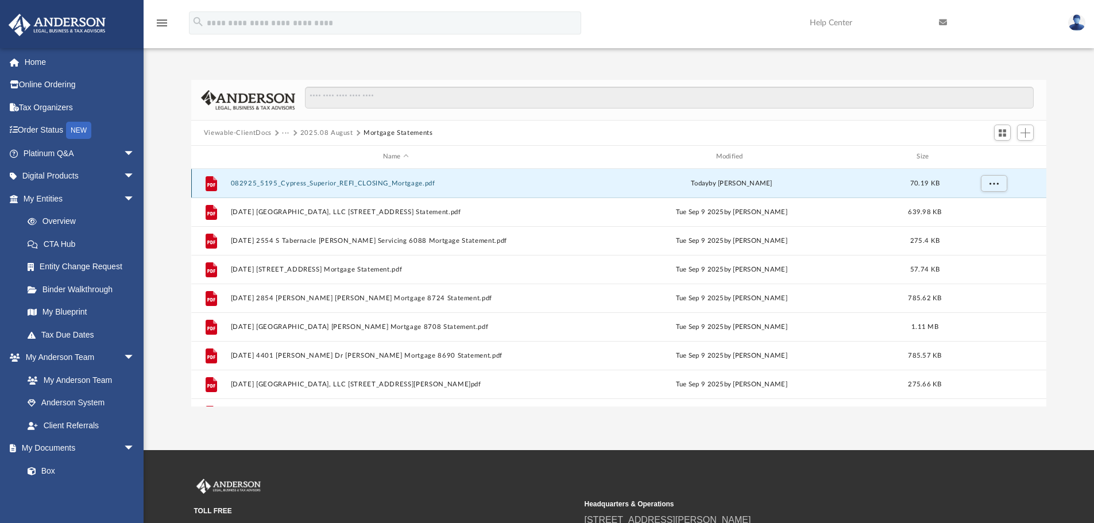
drag, startPoint x: 452, startPoint y: 183, endPoint x: 245, endPoint y: 183, distance: 206.7
click at [245, 183] on button "082925_5195_Cypress_Superior_REFI_CLOSING_Mortgage.pdf" at bounding box center [395, 183] width 331 height 7
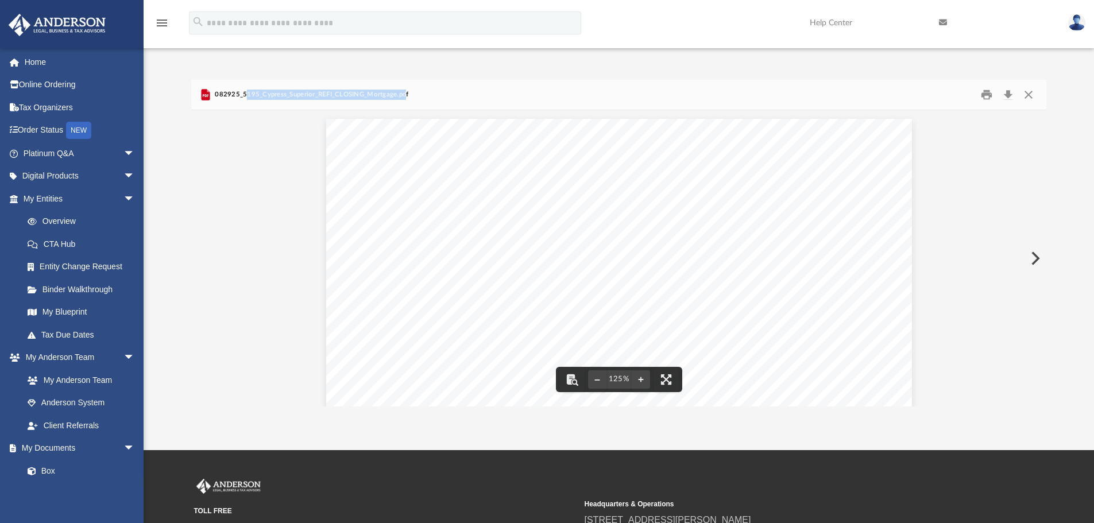
drag, startPoint x: 406, startPoint y: 94, endPoint x: 246, endPoint y: 102, distance: 161.0
click at [246, 103] on div "082925_5195_Cypress_Superior_REFI_CLOSING_Mortgage.pdf" at bounding box center [618, 95] width 855 height 30
drag, startPoint x: 216, startPoint y: 93, endPoint x: 409, endPoint y: 96, distance: 193.5
click at [409, 96] on div "082925_5195_Cypress_Superior_REFI_CLOSING_Mortgage.pdf" at bounding box center [618, 95] width 855 height 30
copy span "082925_5195_Cypress_Superior_REFI_CLOSING_Mortgage.pdf"
